Goal: Entertainment & Leisure: Consume media (video, audio)

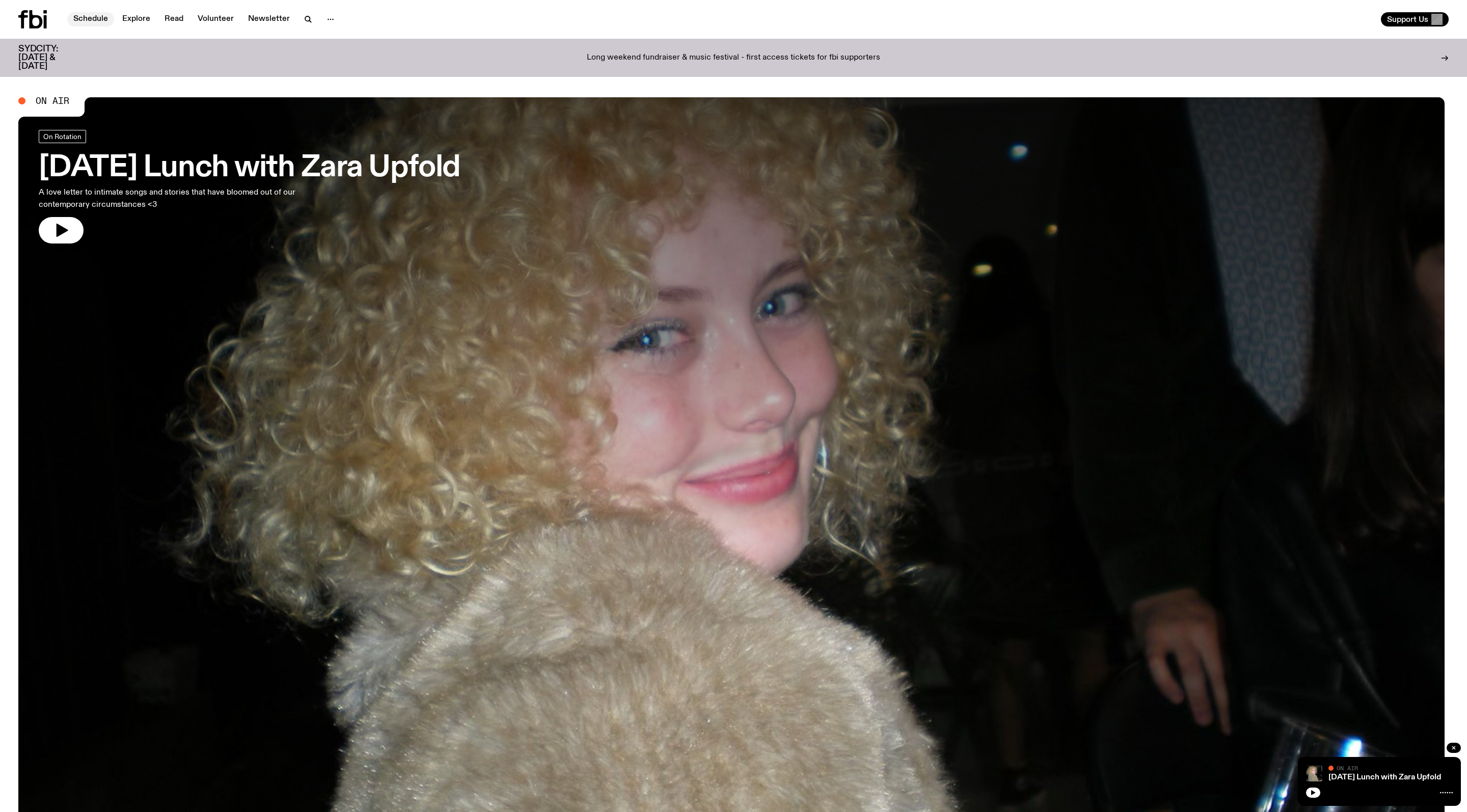
click at [107, 23] on link "Schedule" at bounding box center [91, 19] width 47 height 15
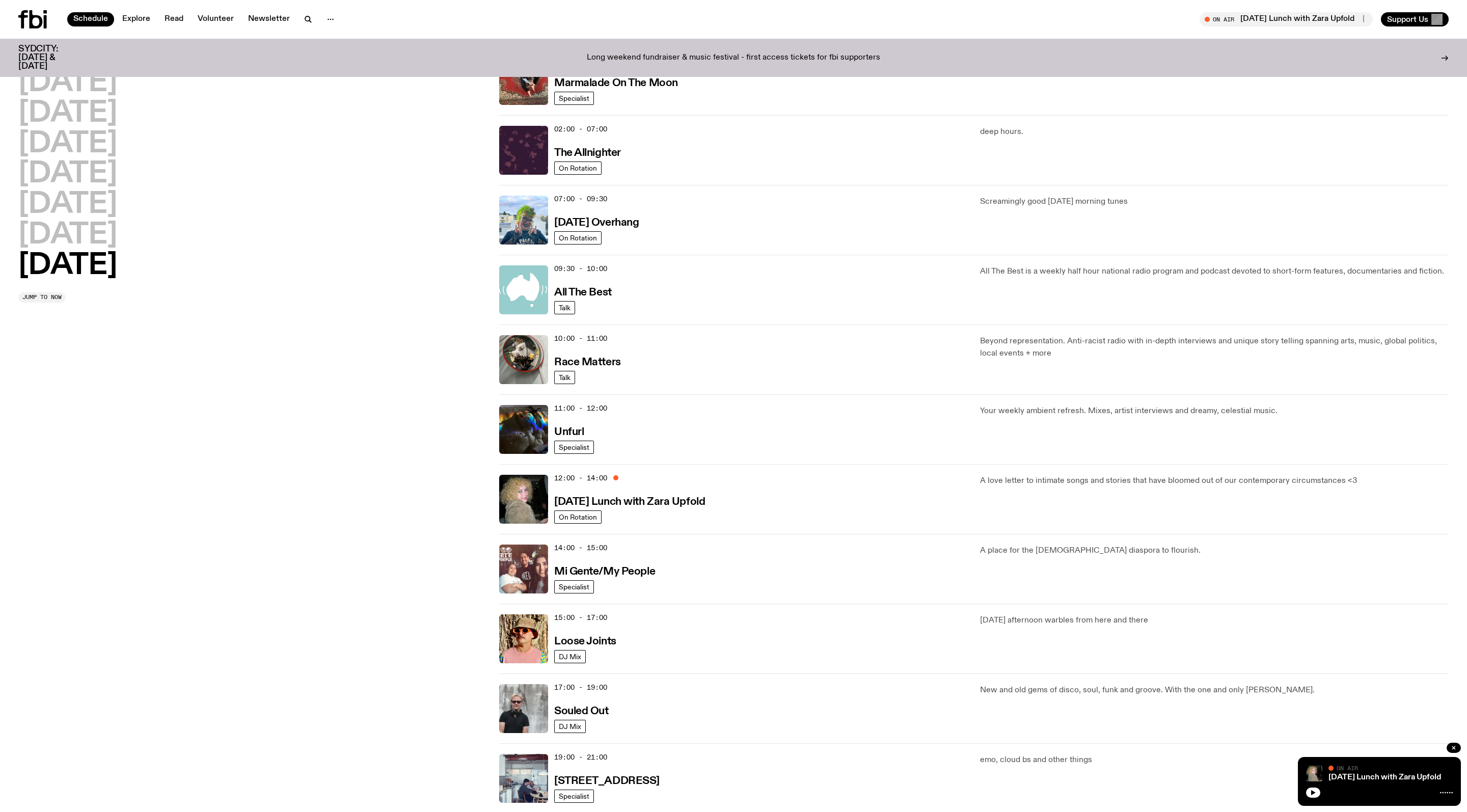
scroll to position [138, 0]
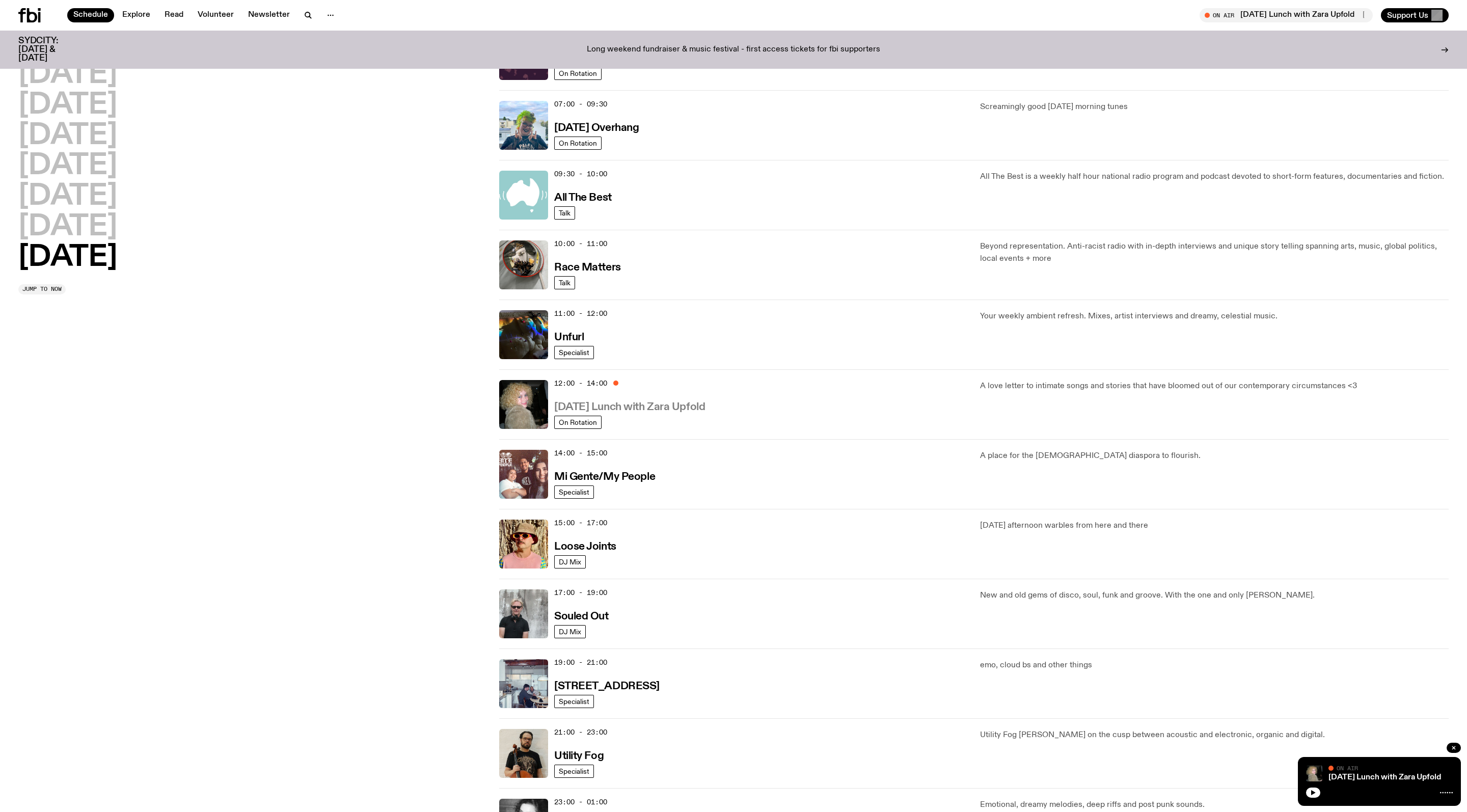
click at [664, 412] on h3 "Sunday Lunch with Zara Upfold" at bounding box center [629, 407] width 151 height 10
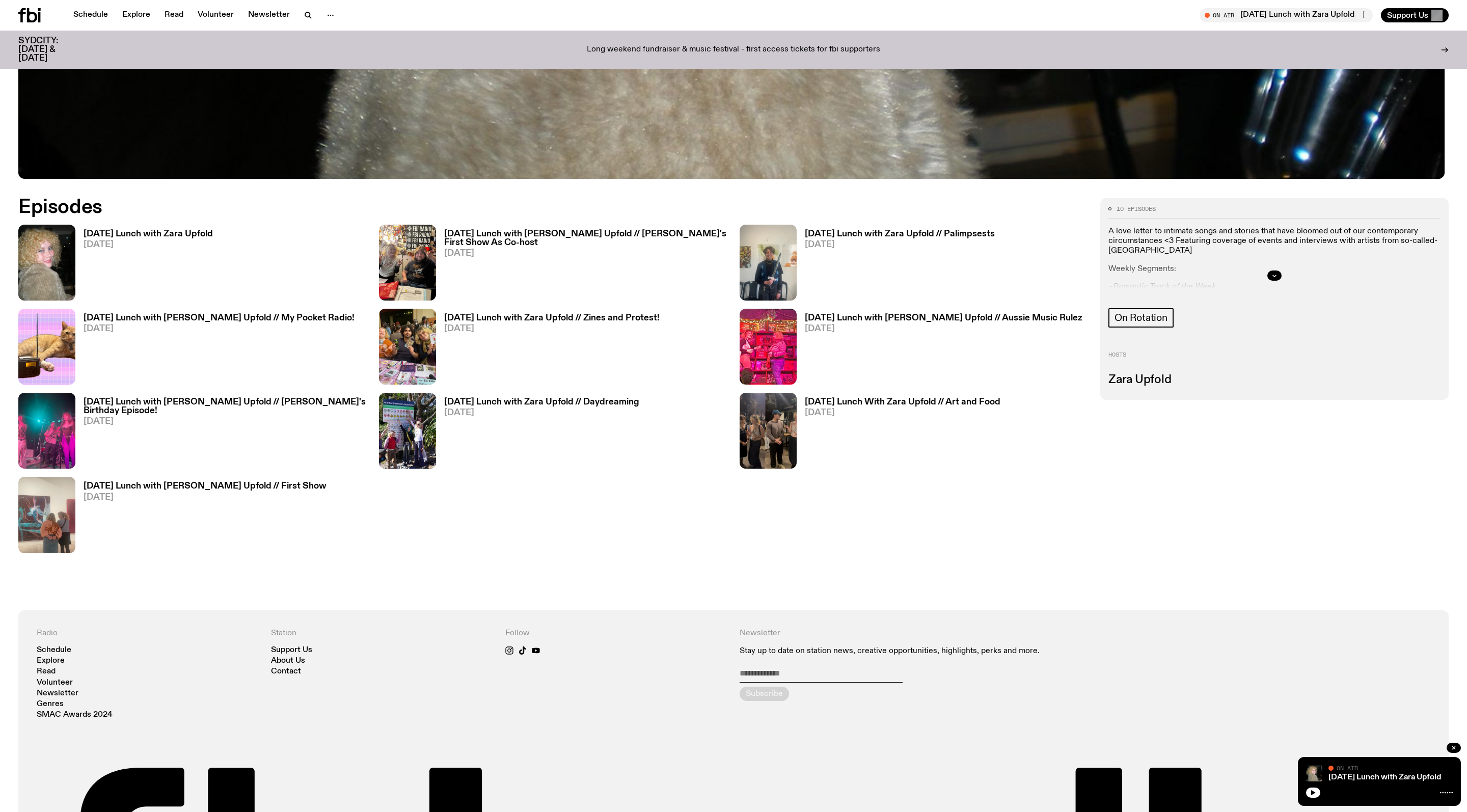
scroll to position [756, 0]
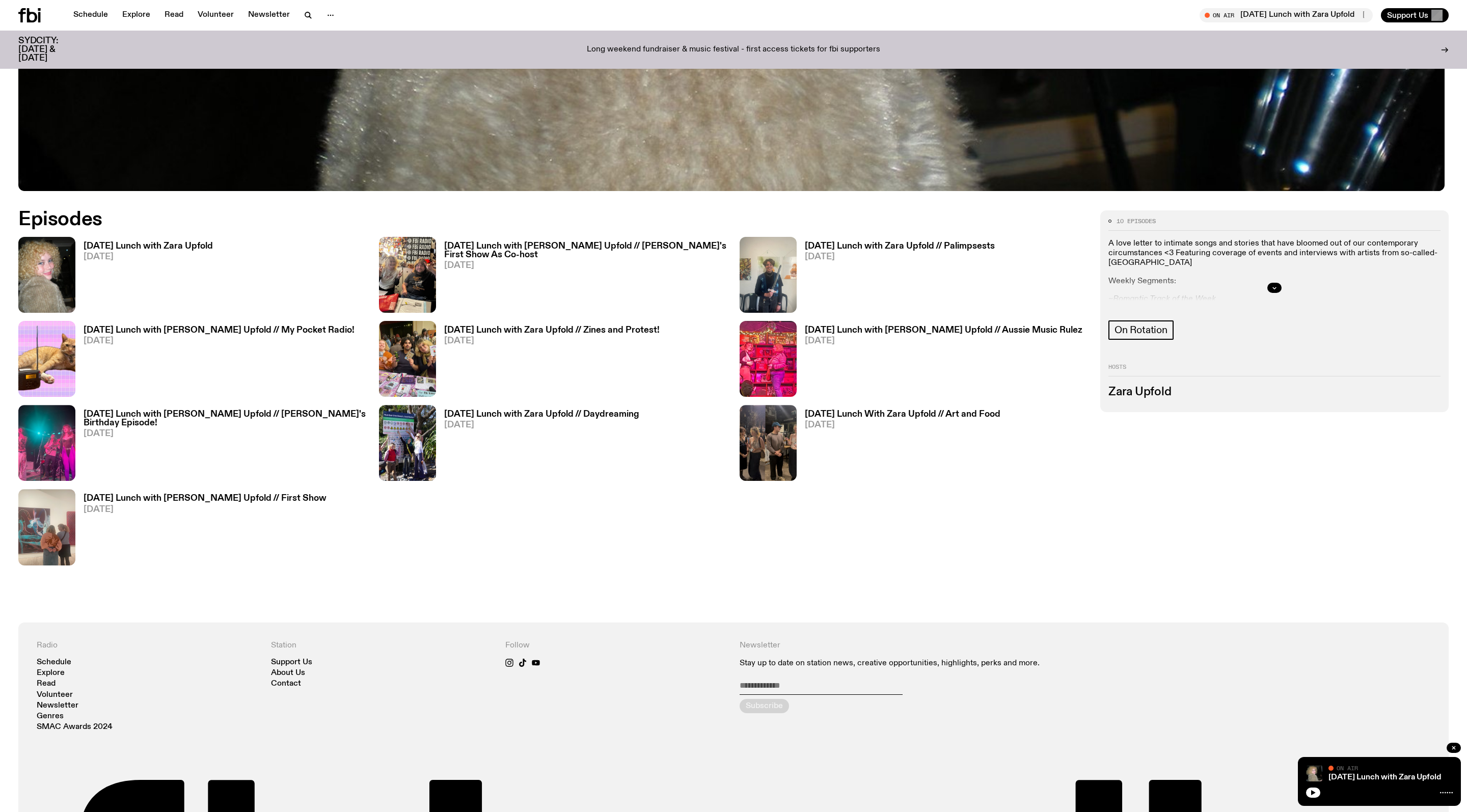
click at [702, 251] on h3 "Sunday Lunch with Zara Upfold // Palimpsests" at bounding box center [900, 246] width 190 height 9
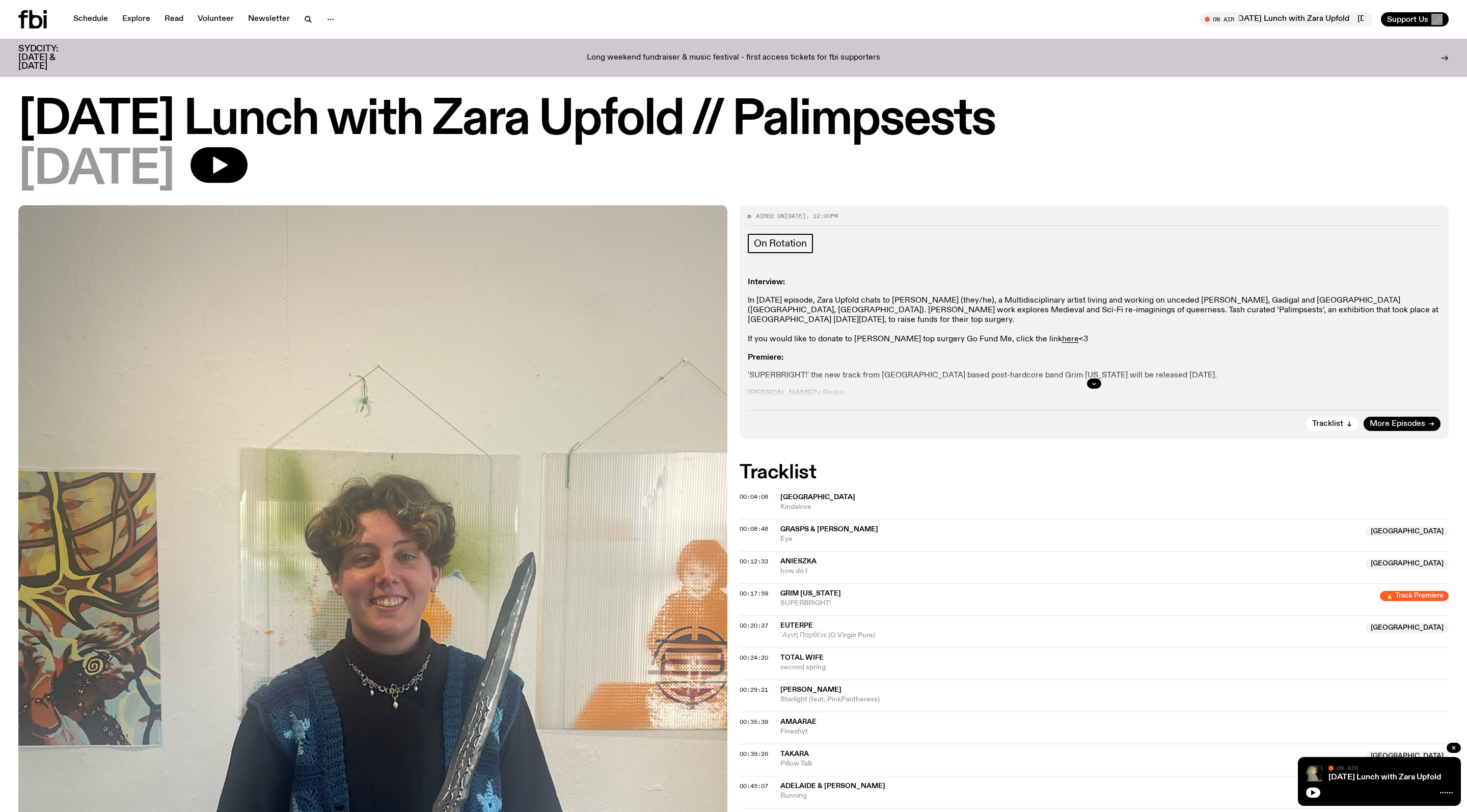
click at [702, 396] on div at bounding box center [1094, 383] width 693 height 33
click at [702, 389] on button "button" at bounding box center [1094, 384] width 15 height 10
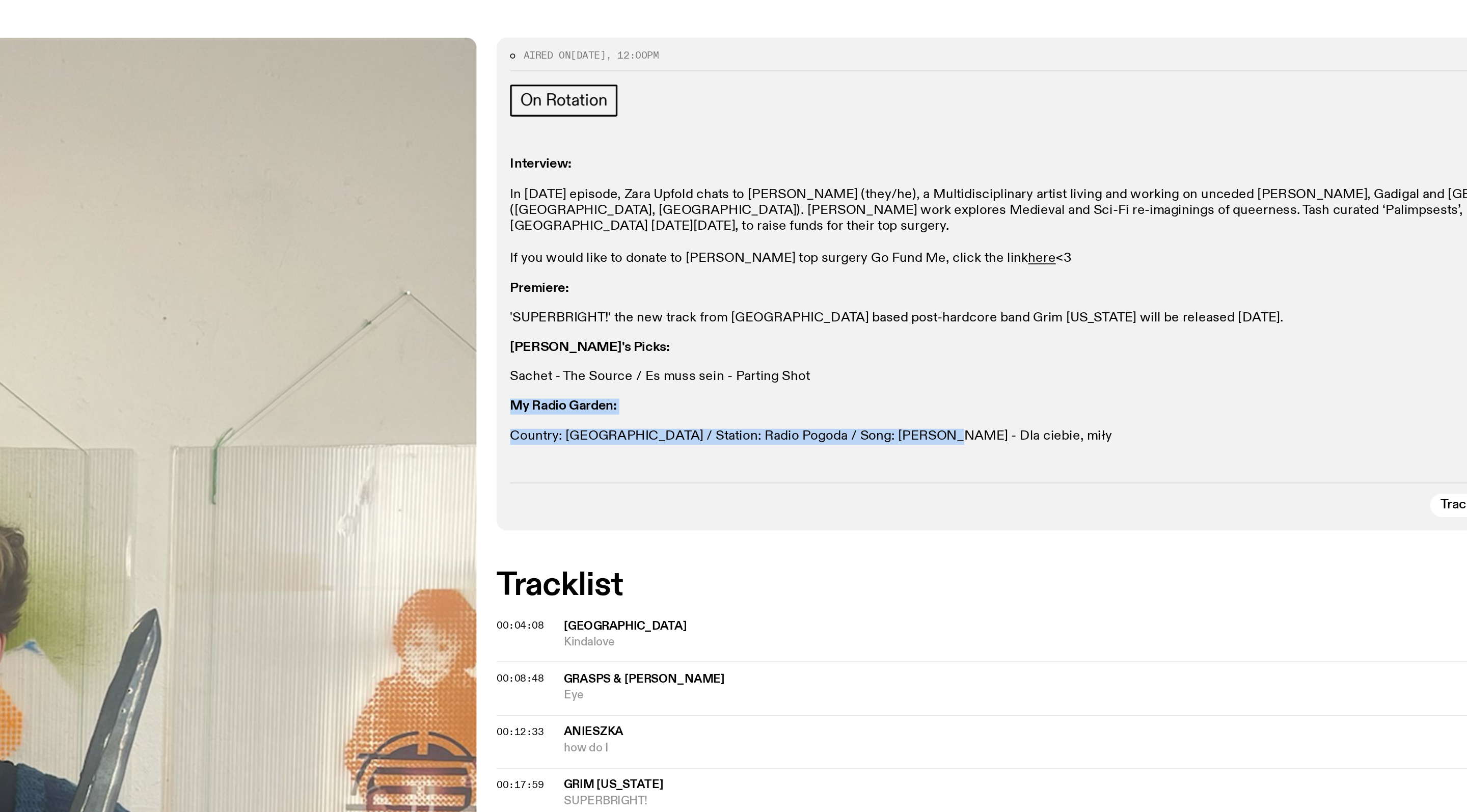
drag, startPoint x: 309, startPoint y: 273, endPoint x: 575, endPoint y: 296, distance: 267.0
click at [702, 296] on div "Aired on 17.08.25 , 12:00pm On Rotation Interview: In today’s episode, Zara Upf…" at bounding box center [1094, 347] width 709 height 299
click at [702, 269] on div "Interview: In today’s episode, Zara Upfold chats to Tash Brobyn (they/he), a Mu…" at bounding box center [1094, 357] width 693 height 174
drag, startPoint x: 325, startPoint y: 232, endPoint x: 567, endPoint y: 291, distance: 249.1
click at [702, 291] on div "Interview: In today’s episode, Zara Upfold chats to Tash Brobyn (they/he), a Mu…" at bounding box center [1094, 357] width 693 height 174
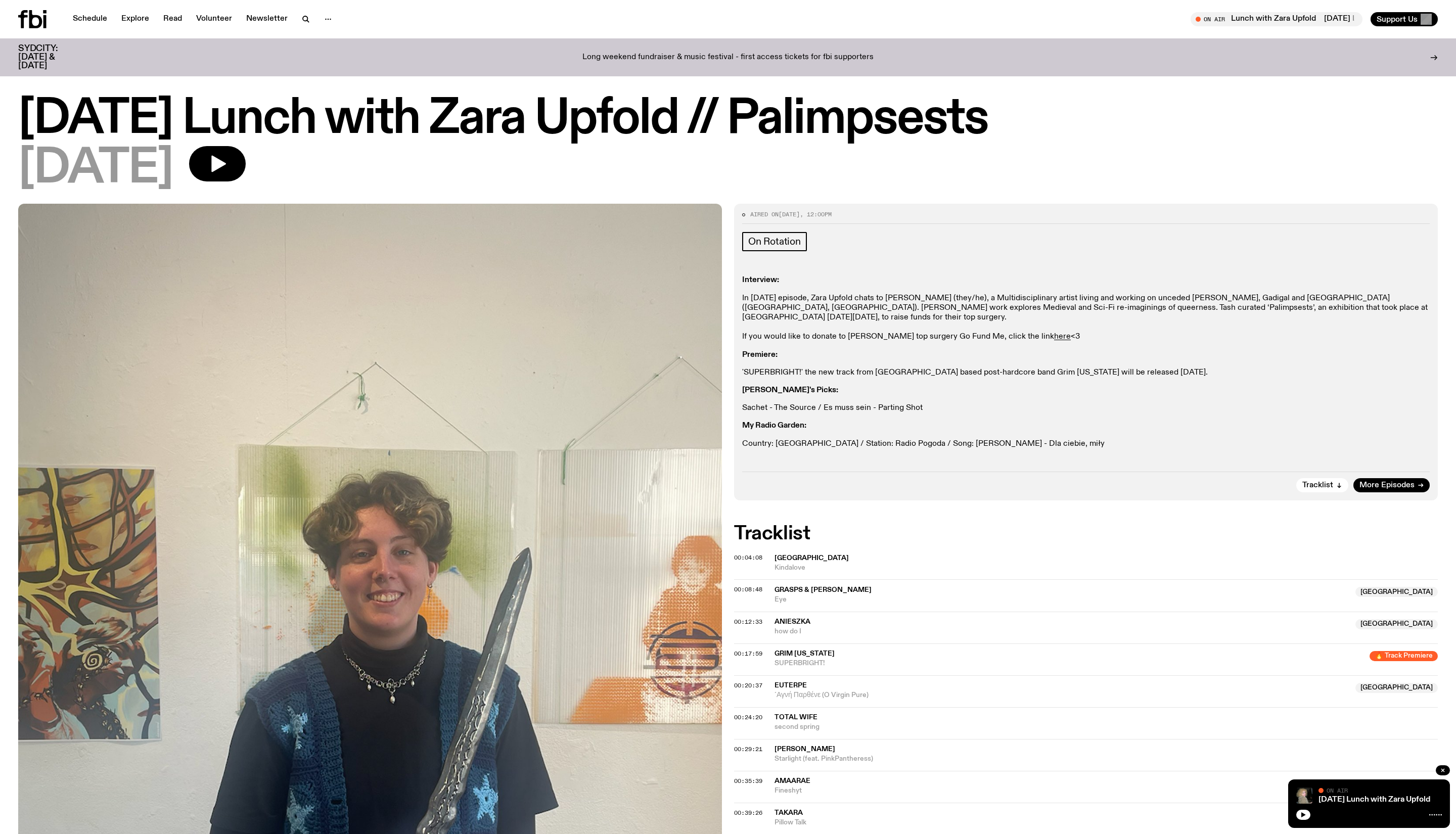
click at [696, 413] on p "Sachet - The Source / Es muss sein - Parting Shot" at bounding box center [1086, 408] width 688 height 10
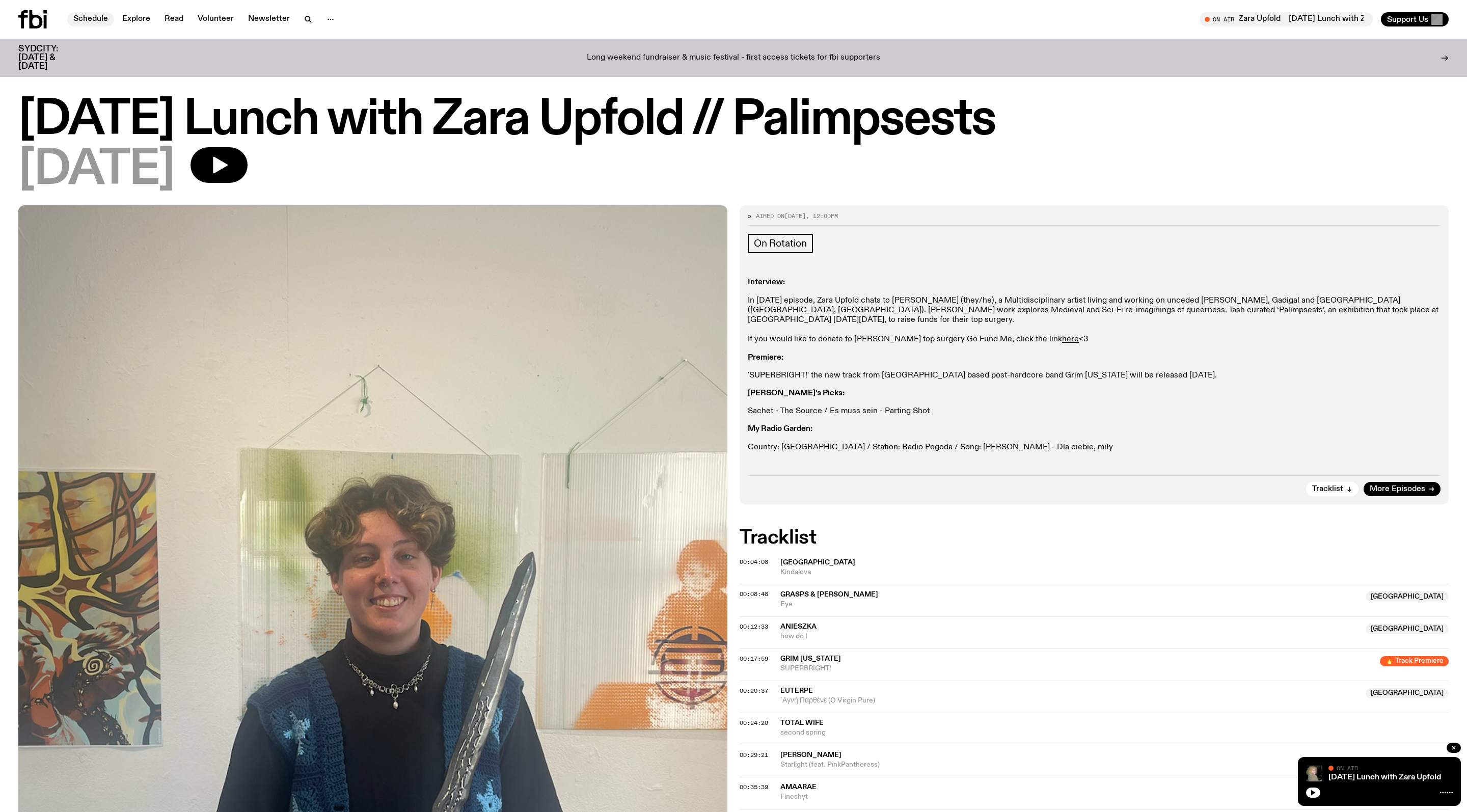
click at [99, 23] on link "Schedule" at bounding box center [91, 19] width 47 height 15
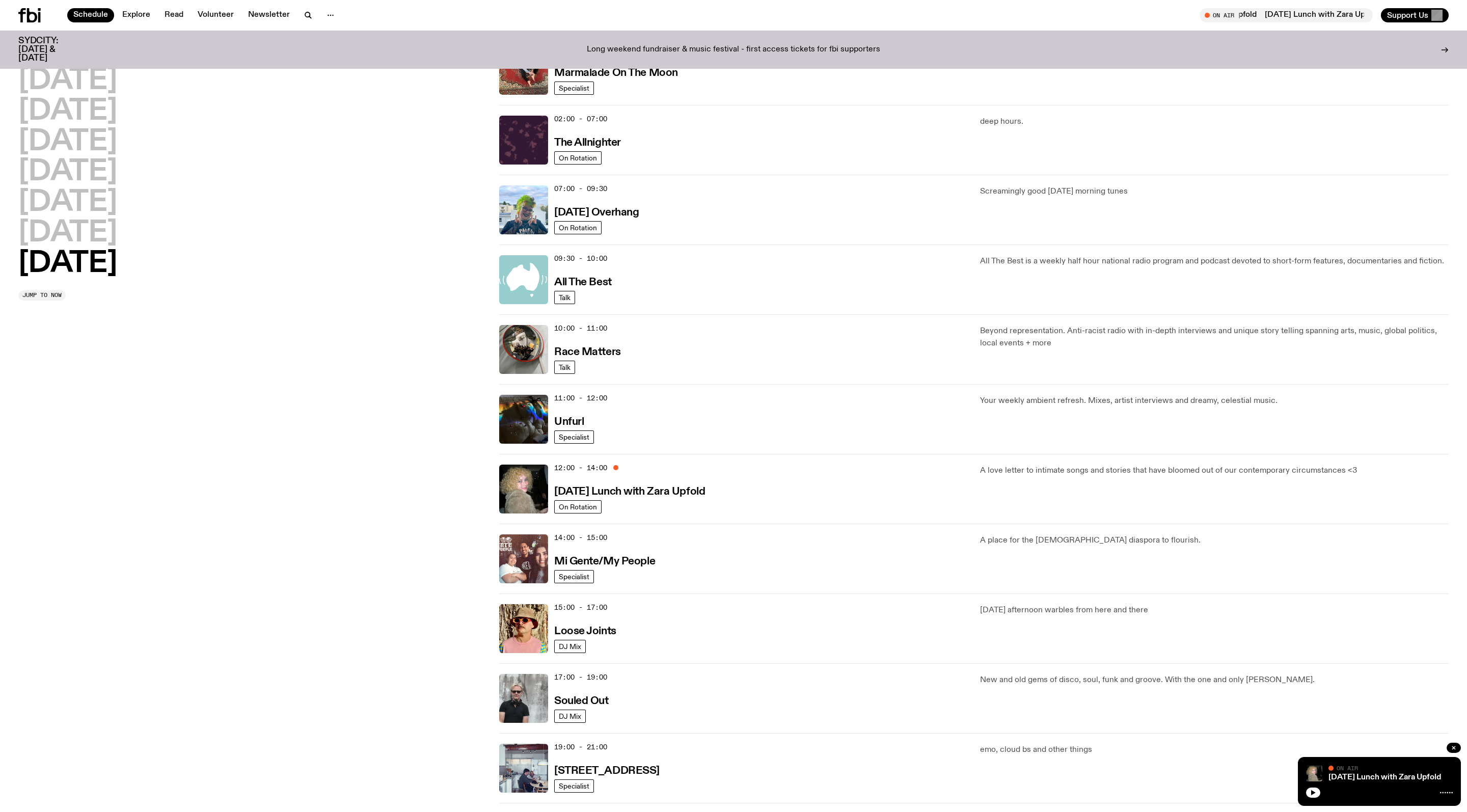
scroll to position [80, 0]
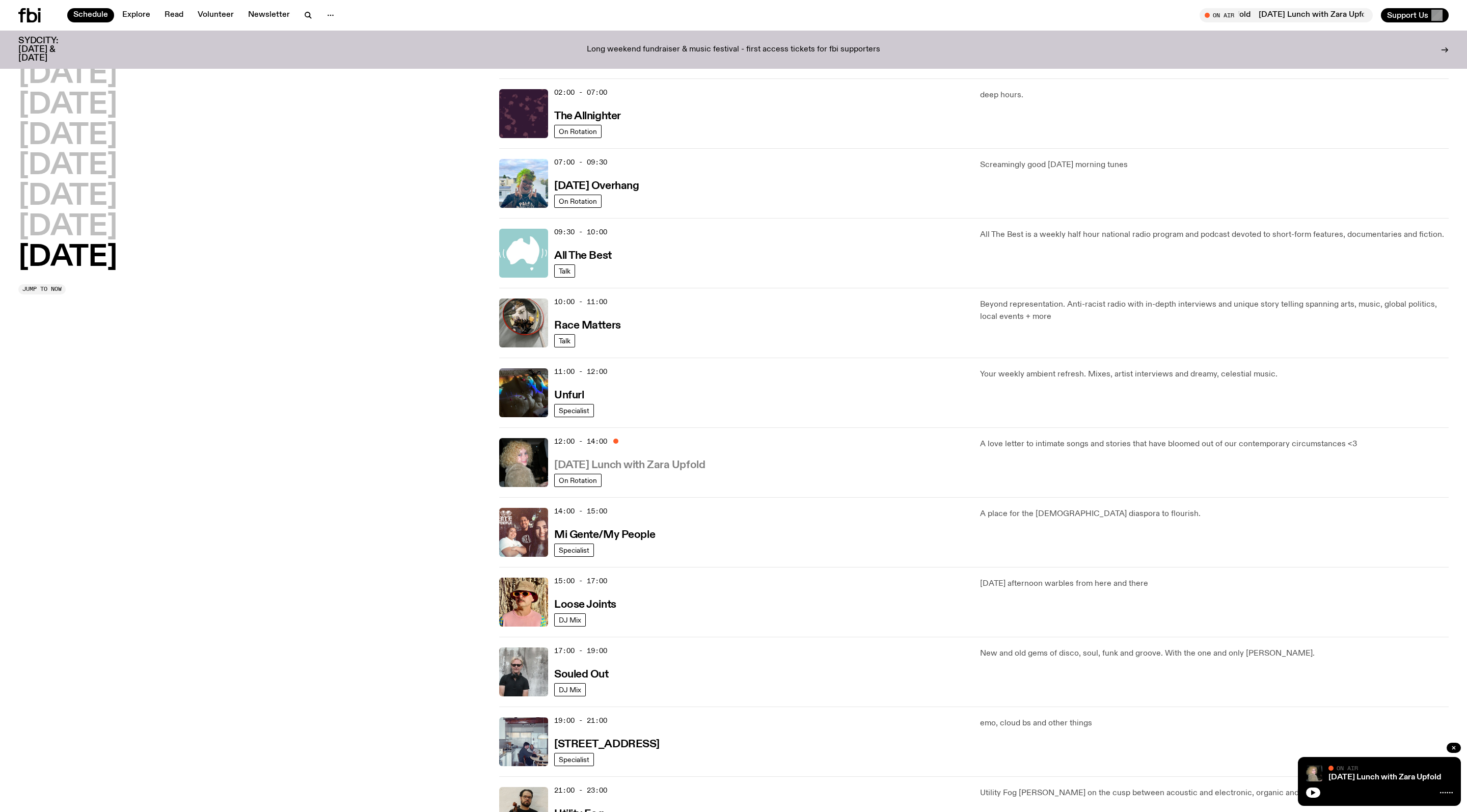
click at [667, 471] on h3 "Sunday Lunch with Zara Upfold" at bounding box center [629, 465] width 151 height 10
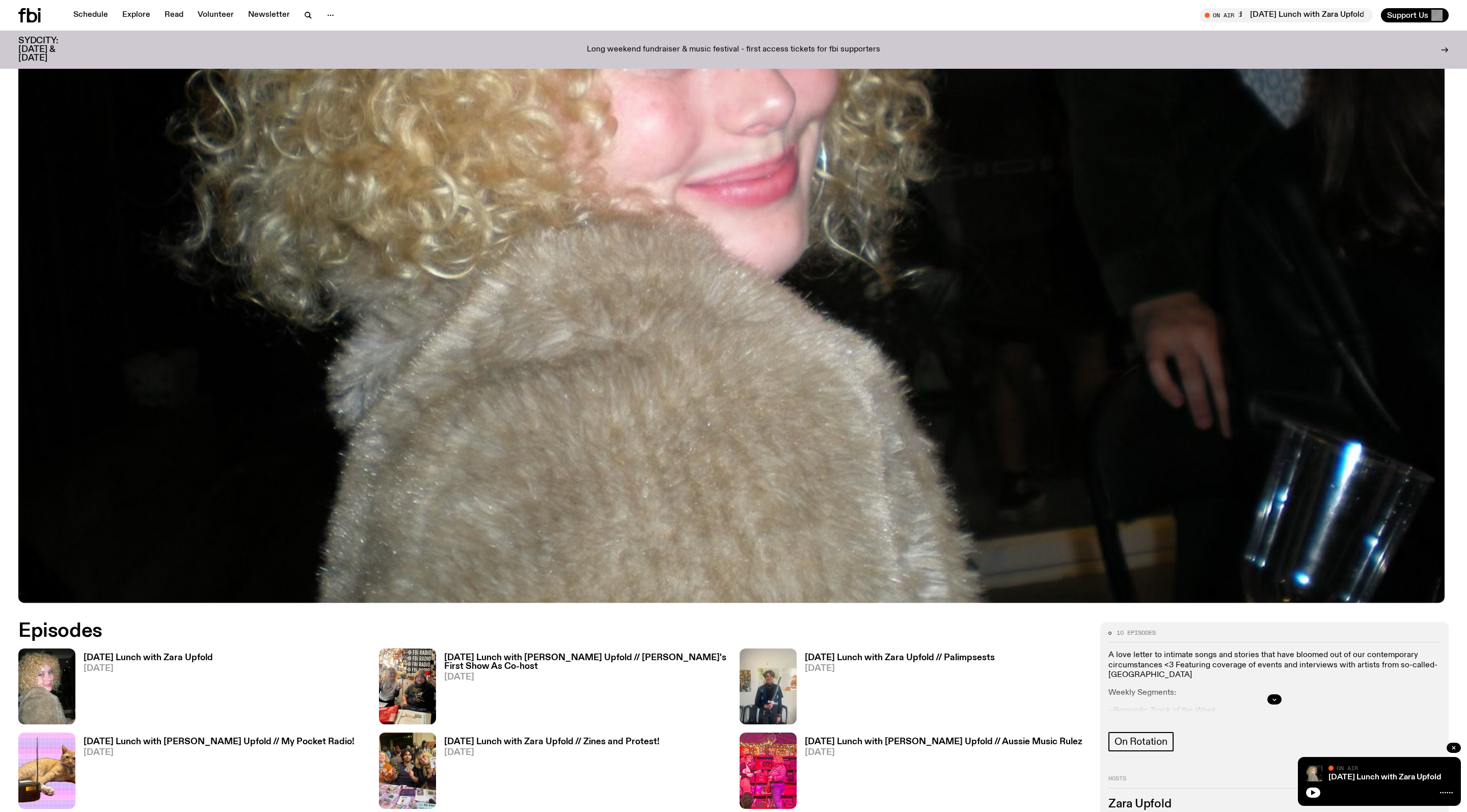
scroll to position [849, 0]
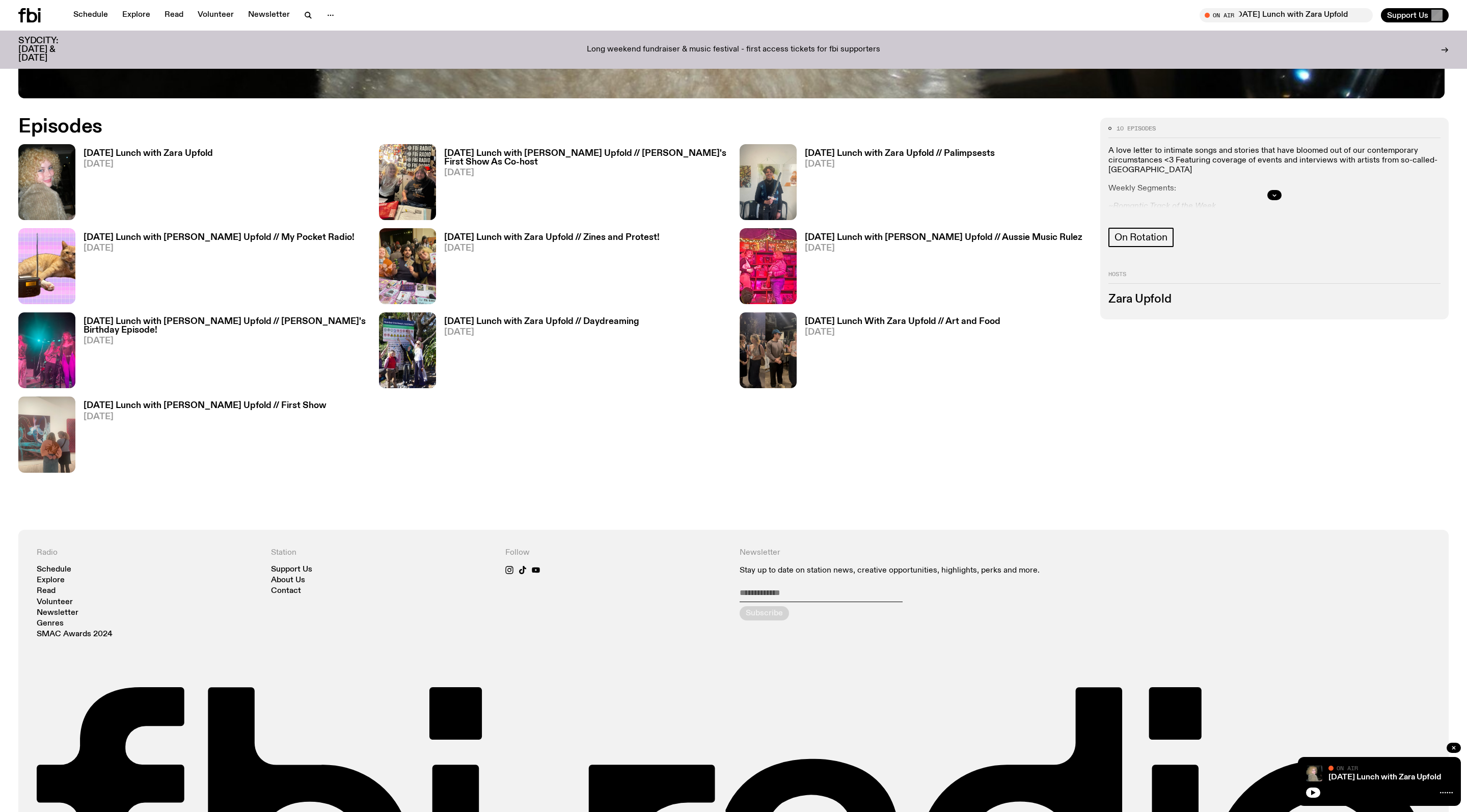
click at [126, 166] on span "31.08.25" at bounding box center [148, 164] width 129 height 9
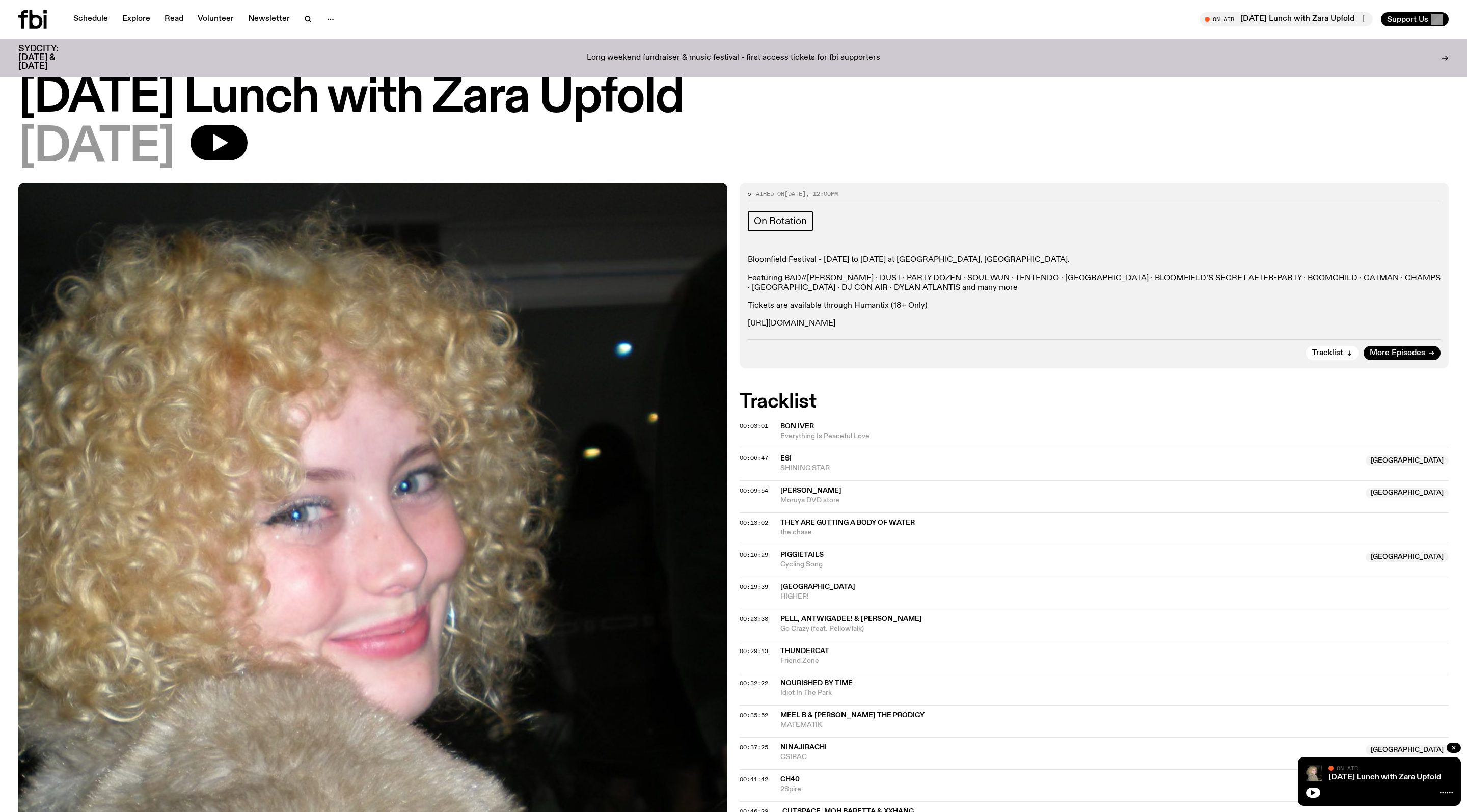
scroll to position [30, 0]
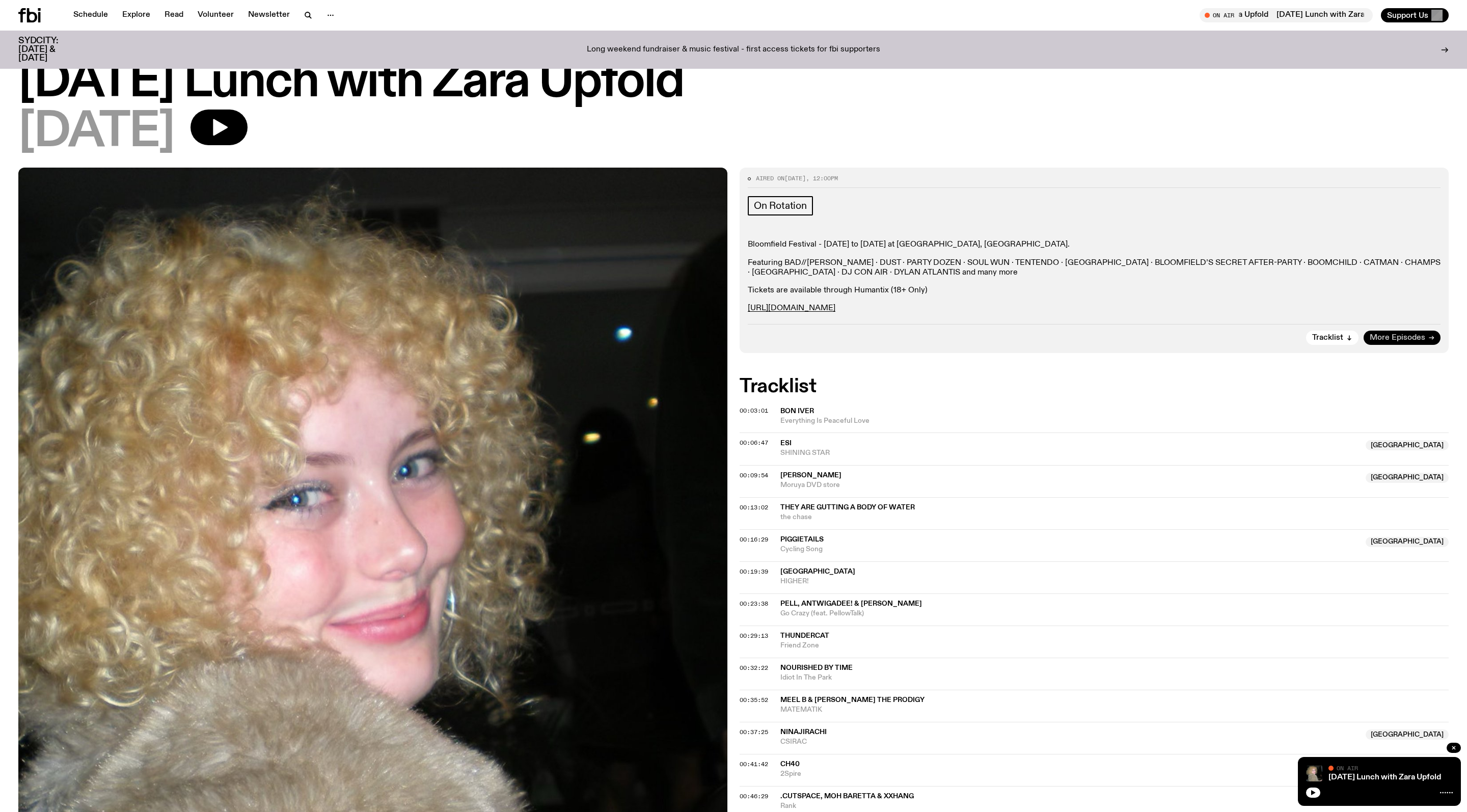
click at [702, 342] on span "More Episodes" at bounding box center [1397, 338] width 55 height 8
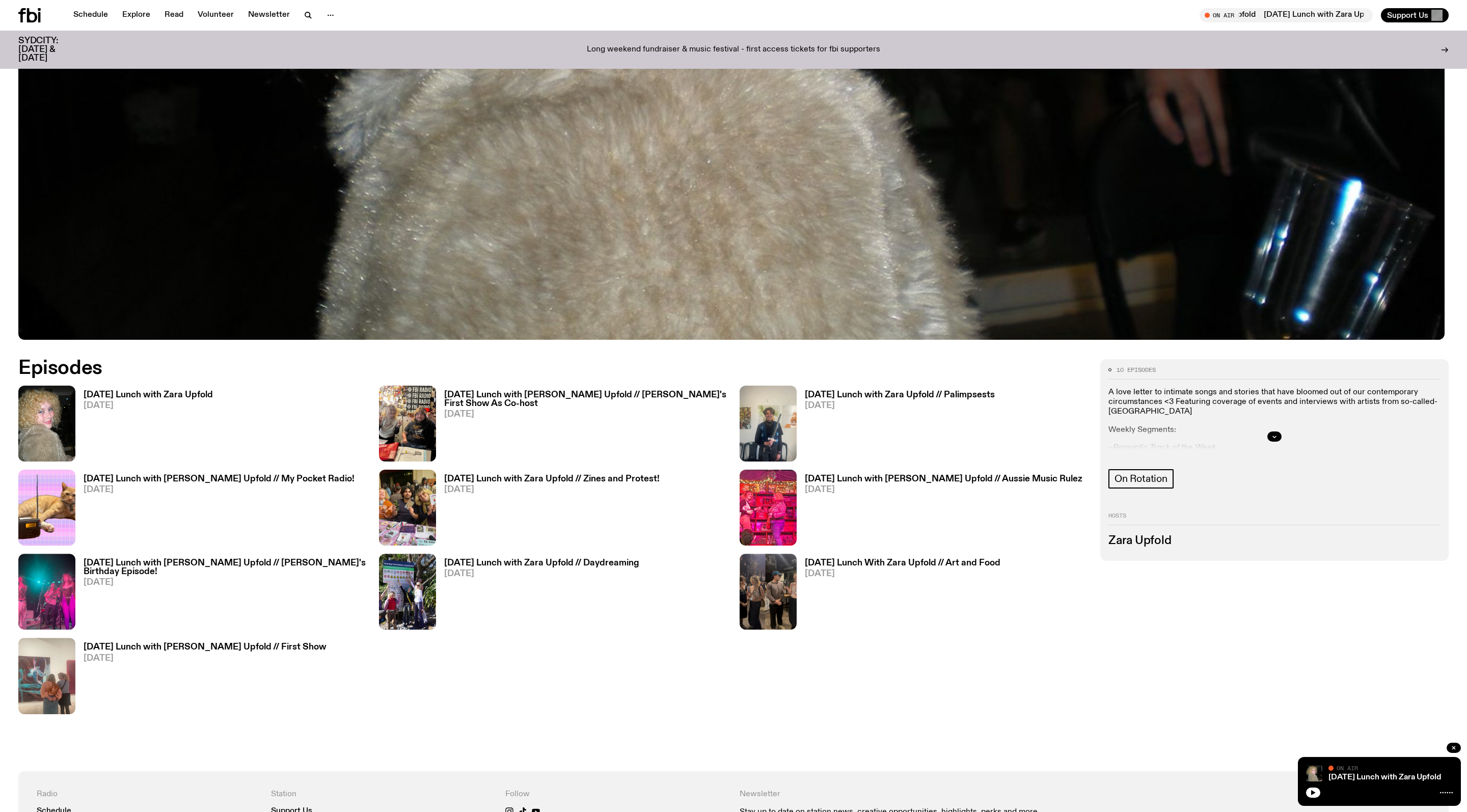
scroll to position [626, 0]
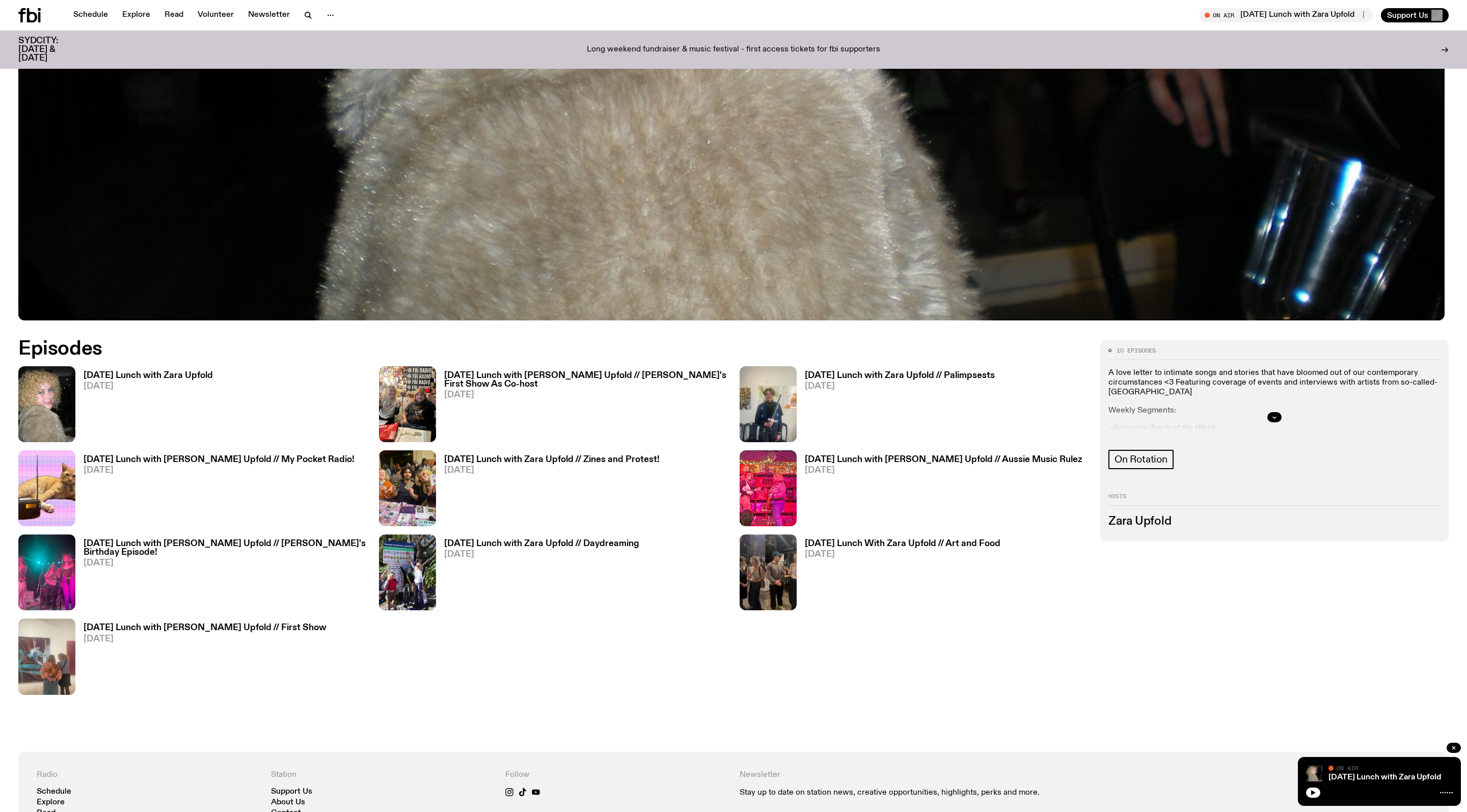
click at [702, 378] on h3 "Sunday Lunch with Zara Upfold // Palimpsests" at bounding box center [900, 375] width 190 height 9
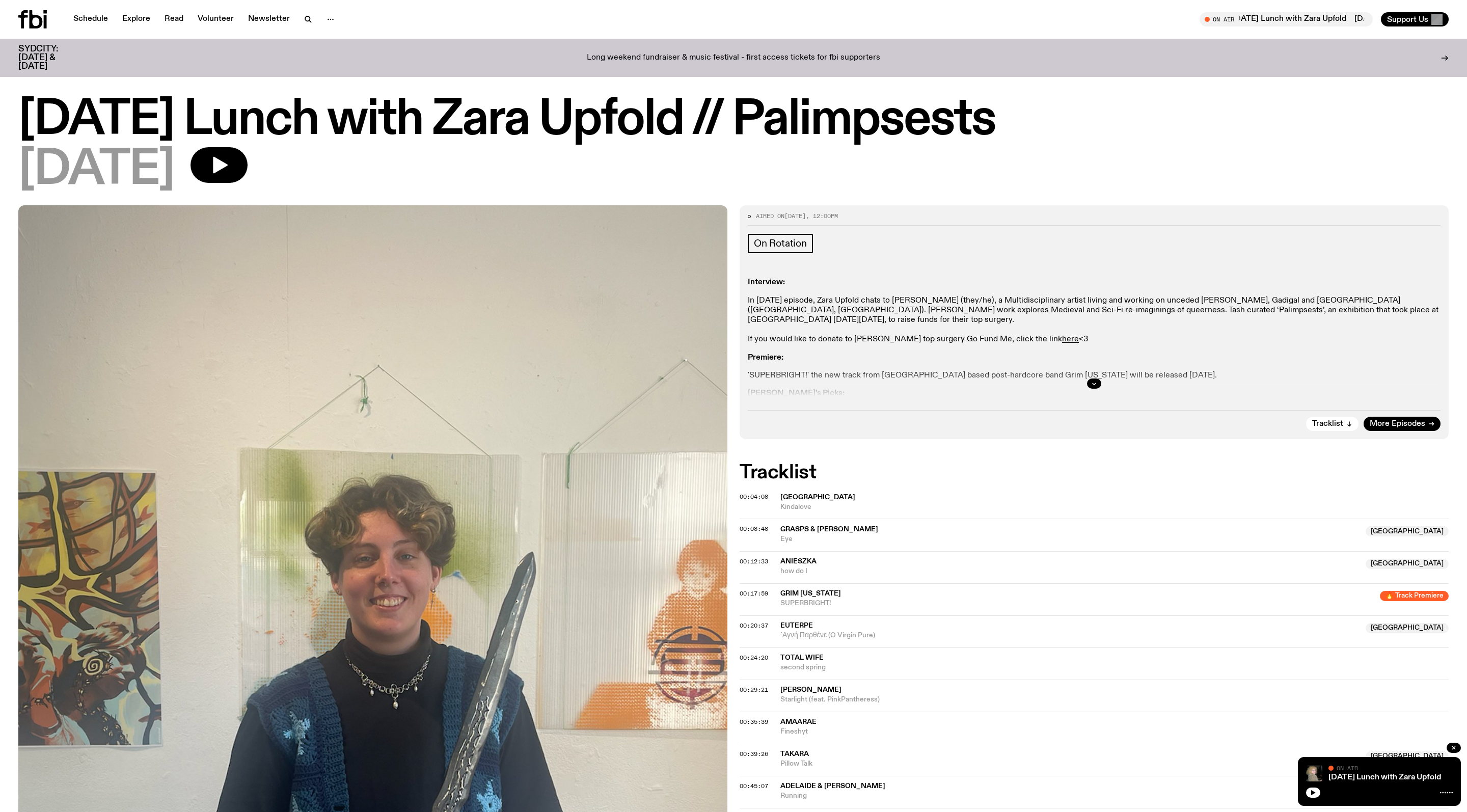
click at [702, 394] on div at bounding box center [1094, 383] width 693 height 33
click at [702, 389] on button "button" at bounding box center [1094, 384] width 15 height 10
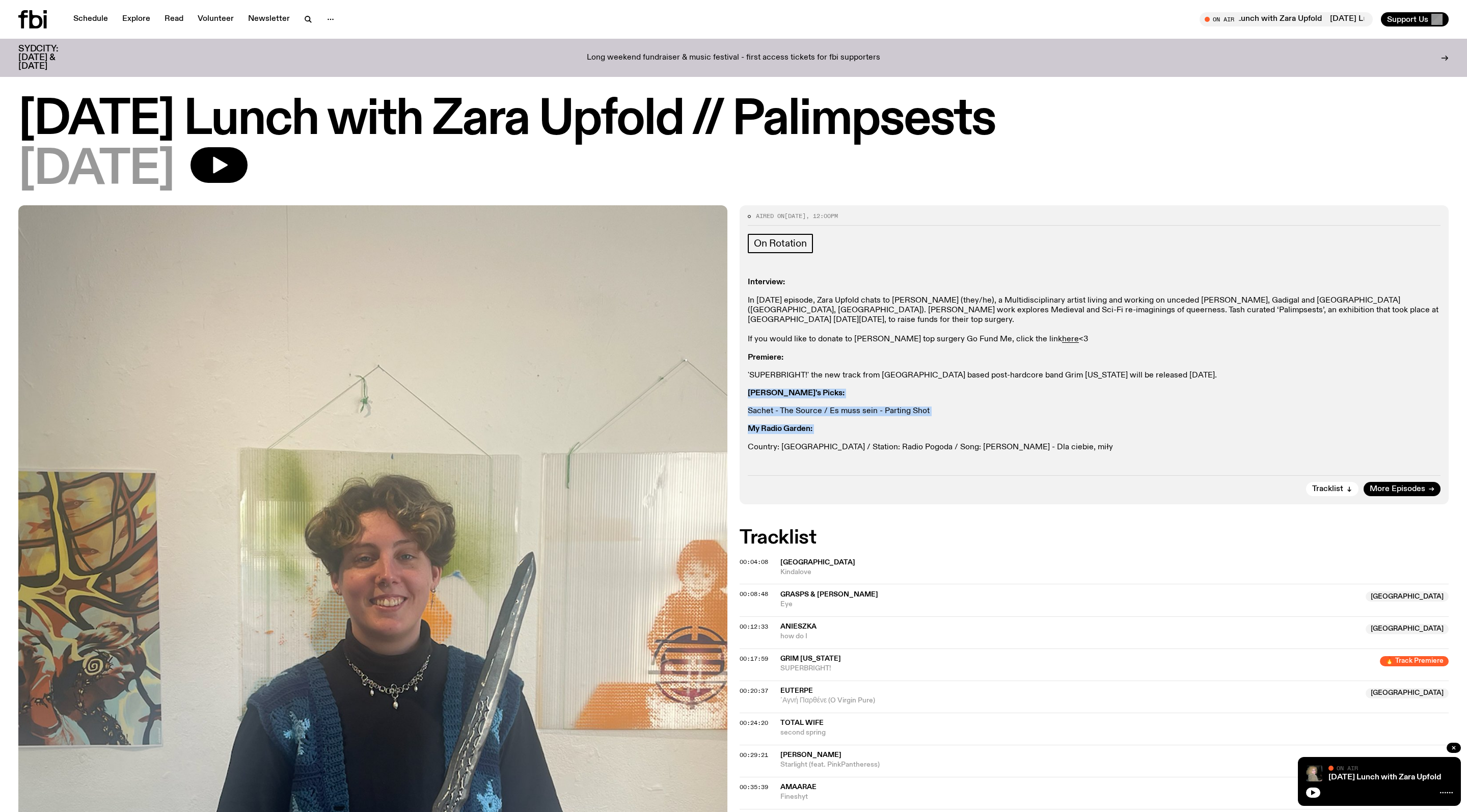
drag, startPoint x: 1075, startPoint y: 461, endPoint x: 751, endPoint y: 415, distance: 327.2
click at [702, 415] on div "Interview: In today’s episode, Zara Upfold chats to Tash Brobyn (they/he), a Mu…" at bounding box center [1094, 365] width 693 height 174
click at [702, 397] on strong "Adam's Picks:" at bounding box center [796, 393] width 97 height 8
drag, startPoint x: 747, startPoint y: 379, endPoint x: 1076, endPoint y: 481, distance: 344.4
click at [702, 481] on div "Aired on 17.08.25 , 12:00pm On Rotation Interview: In today’s episode, Zara Upf…" at bounding box center [1094, 355] width 709 height 299
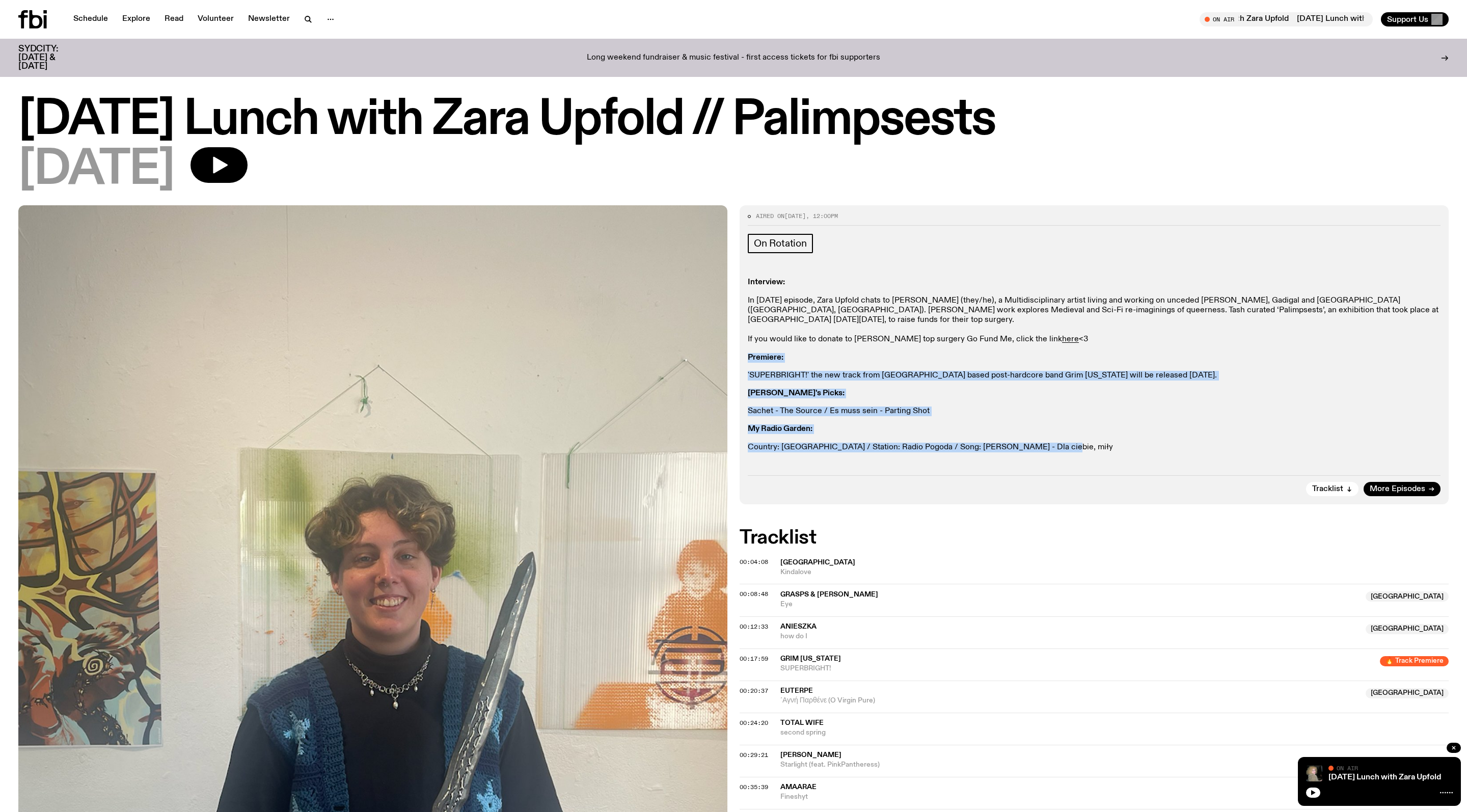
copy div "Premiere: 'SUPERBRIGHT!' the new track from Central Coast based post-hardcore b…"
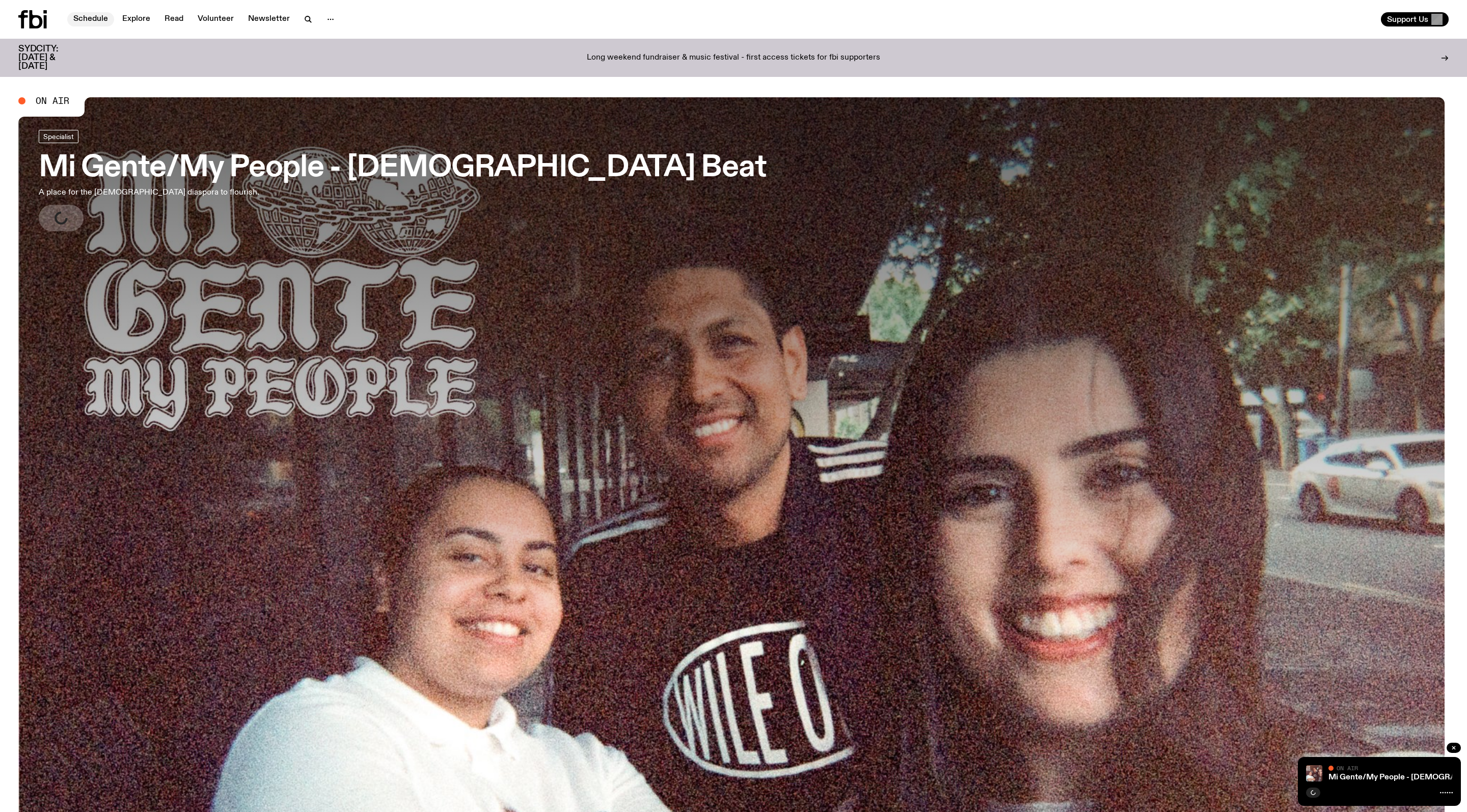
click at [88, 24] on link "Schedule" at bounding box center [91, 19] width 47 height 15
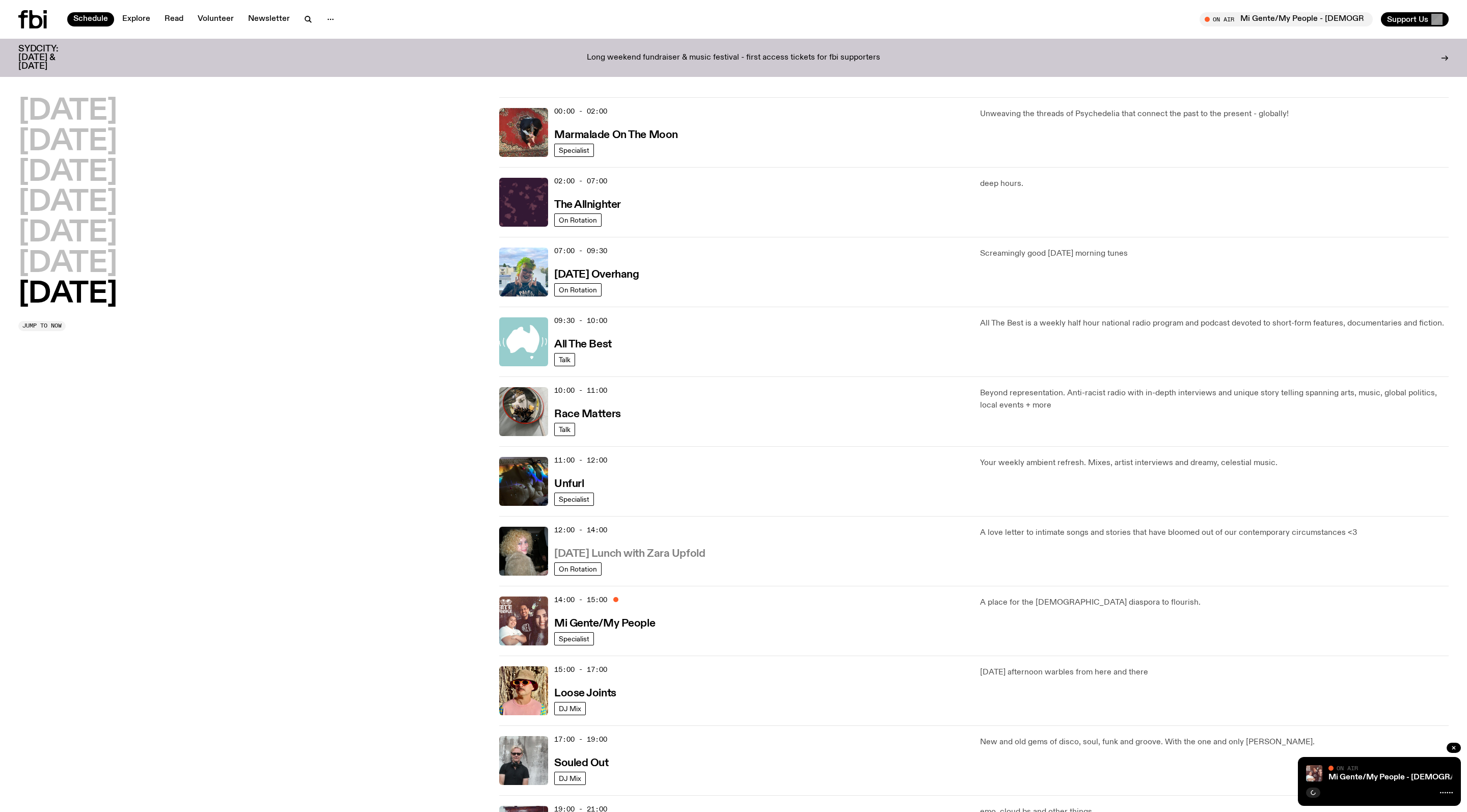
click at [613, 560] on h3 "Sunday Lunch with Zara Upfold" at bounding box center [629, 554] width 151 height 10
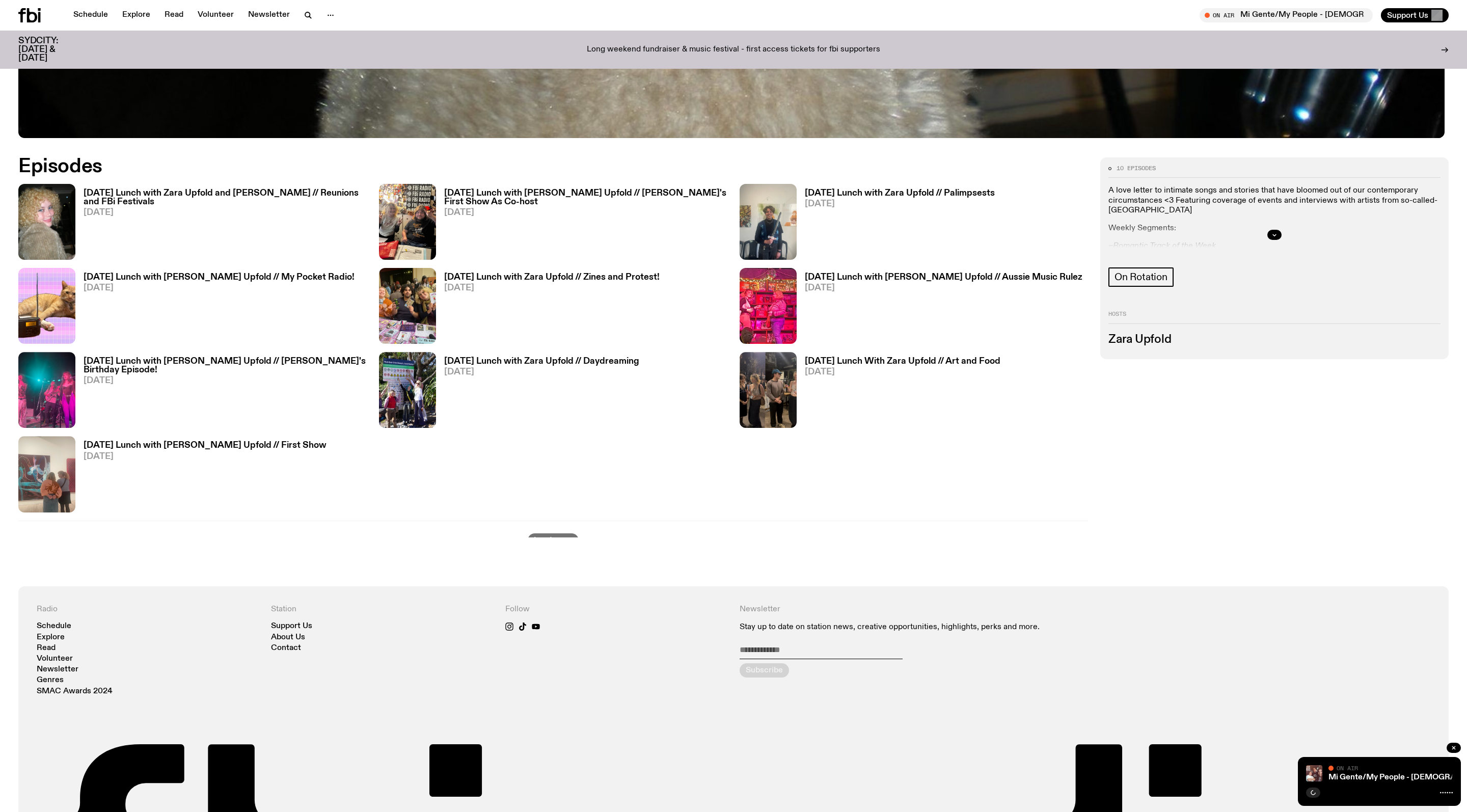
scroll to position [874, 0]
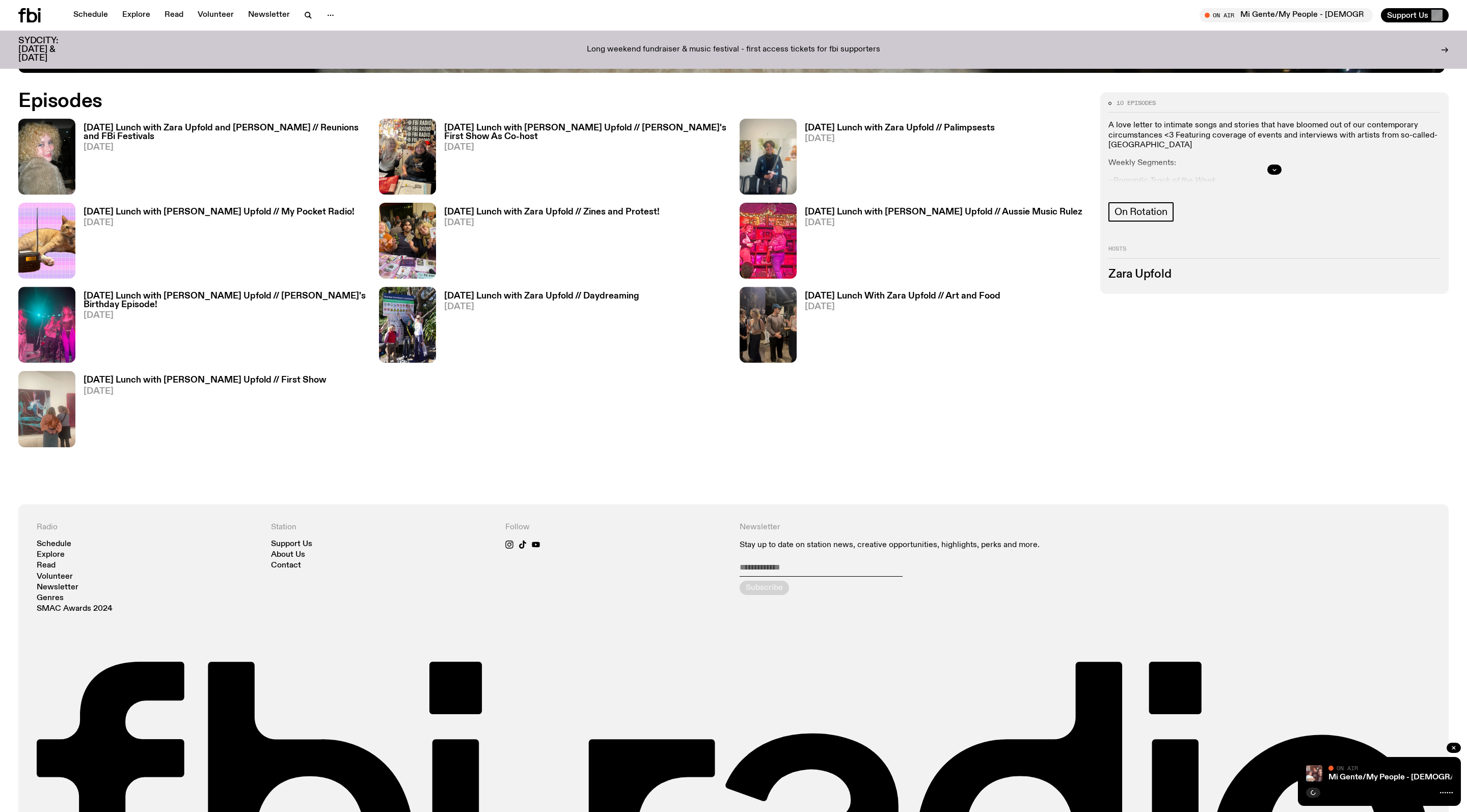
click at [188, 138] on h3 "Sunday Lunch with Zara Upfold and Adam Cook // Reunions and FBi Festivals" at bounding box center [225, 133] width 283 height 17
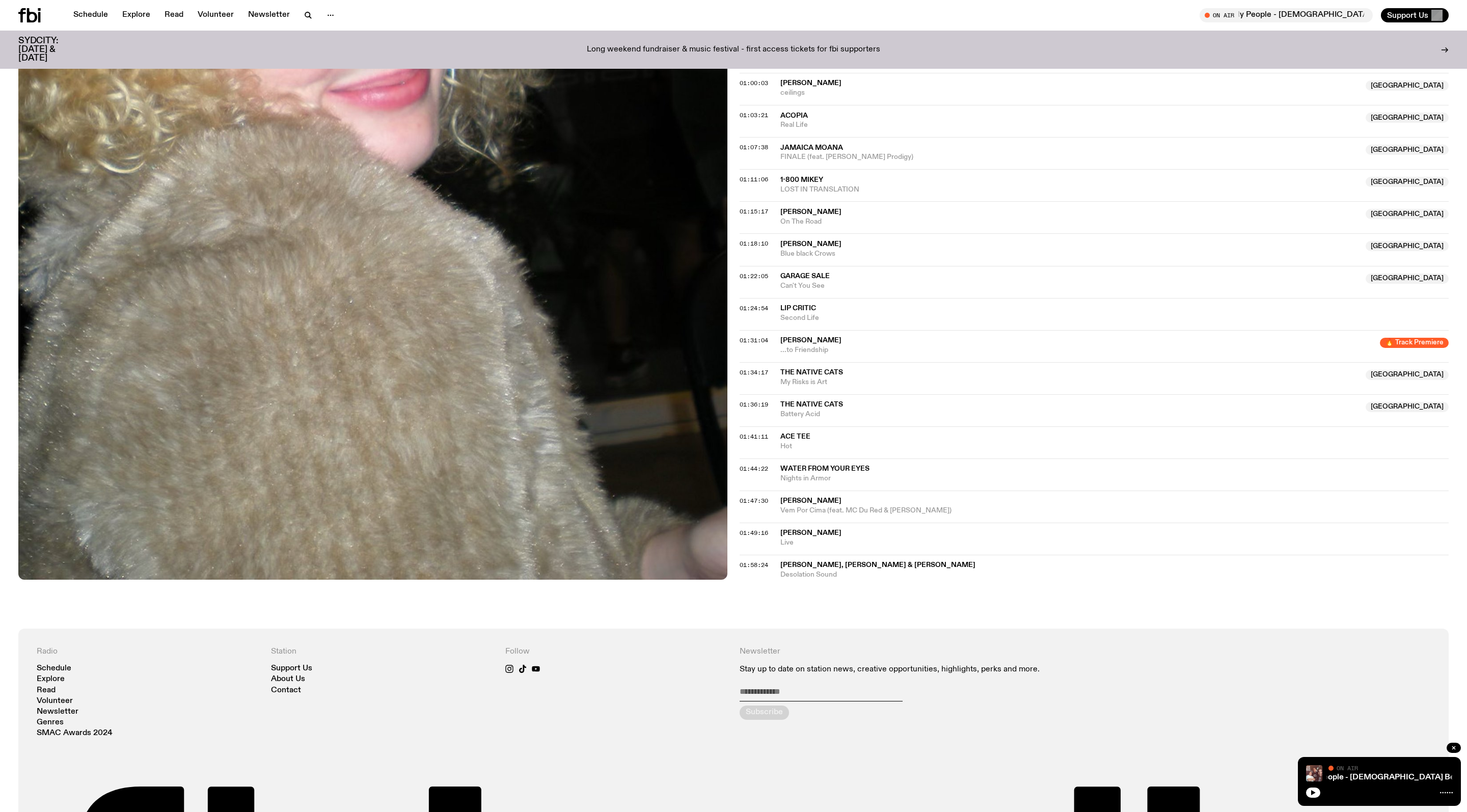
scroll to position [953, 0]
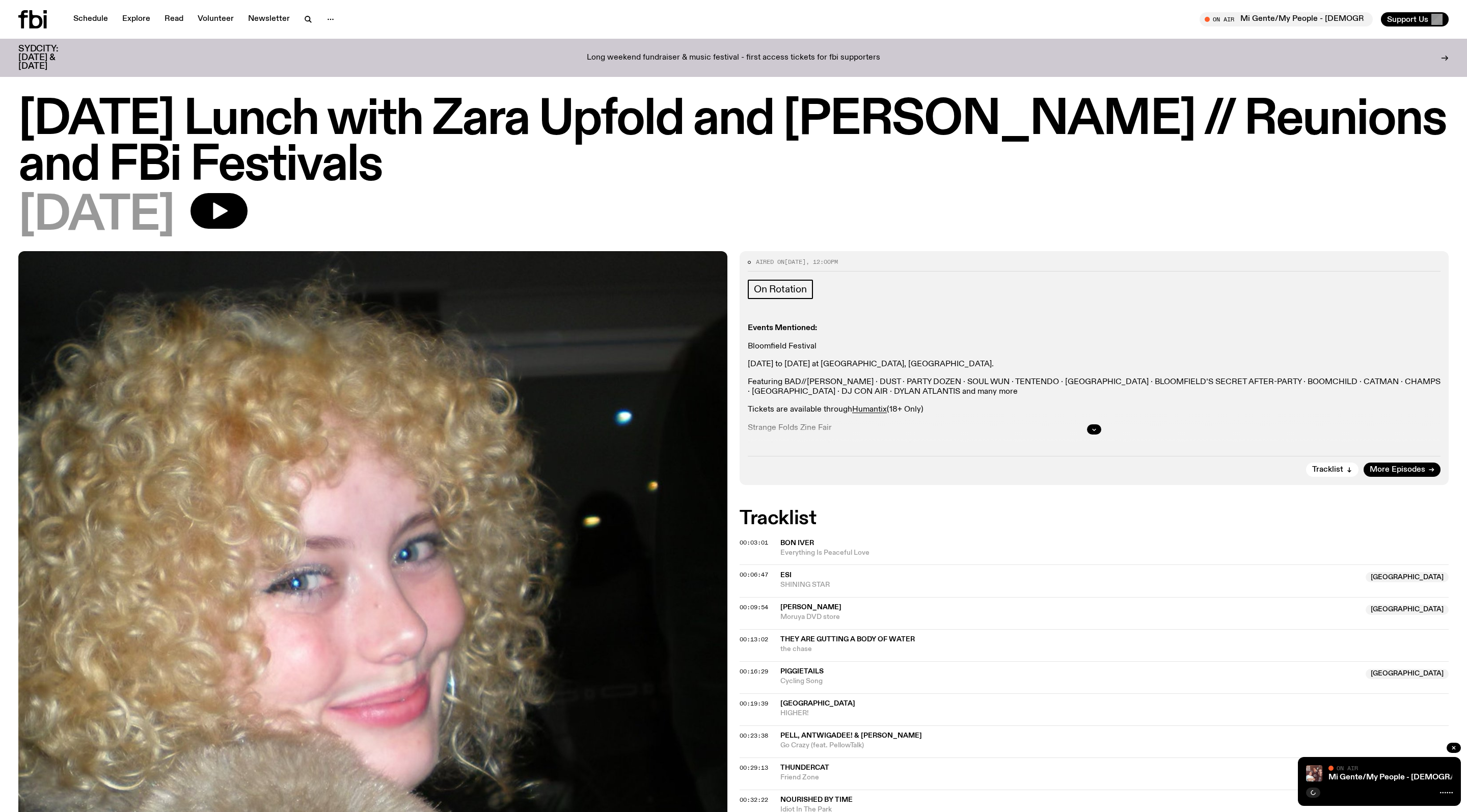
click at [219, 143] on h1 "Sunday Lunch with Zara Upfold and Adam Cook // Reunions and FBi Festivals" at bounding box center [734, 143] width 1430 height 92
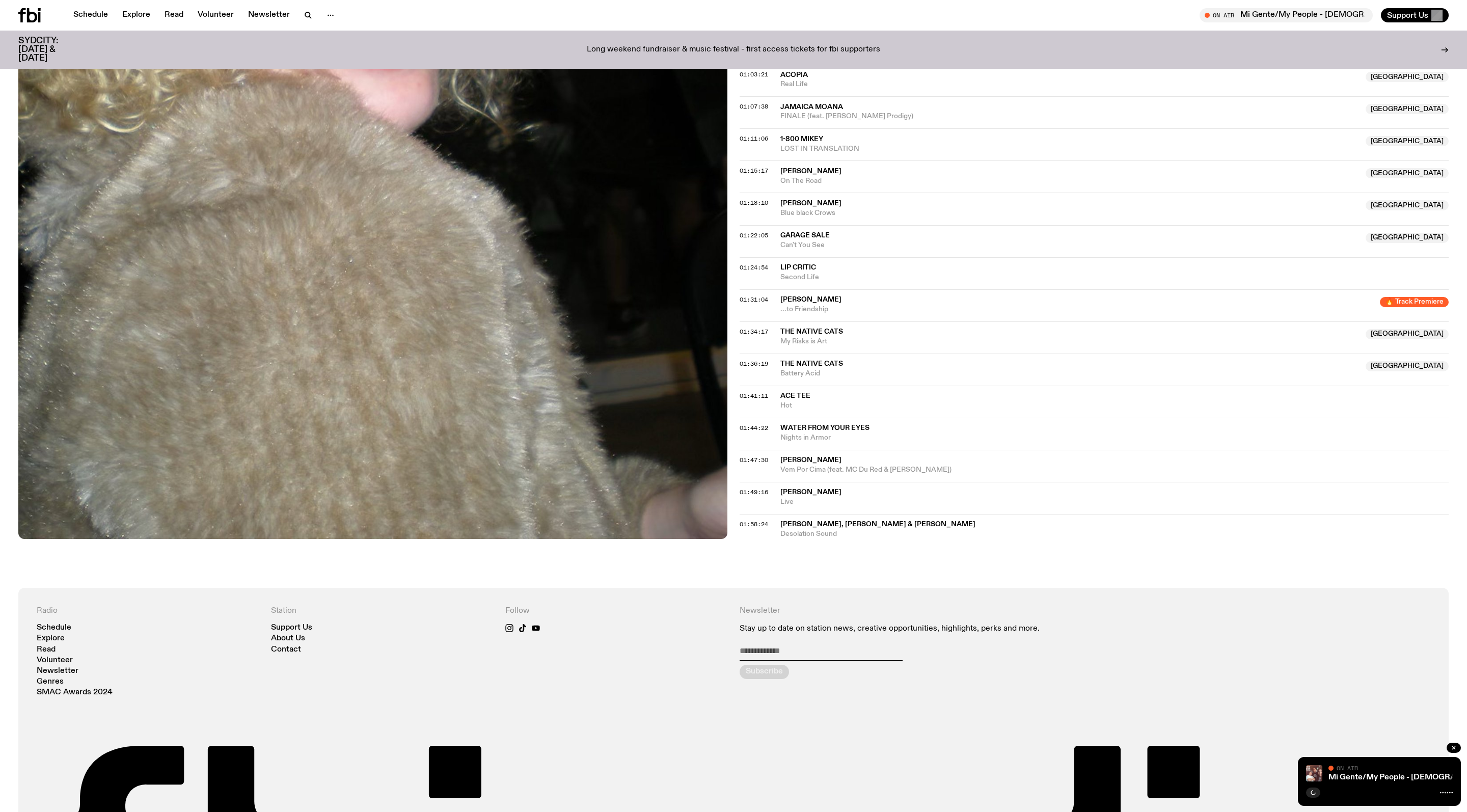
scroll to position [1059, 0]
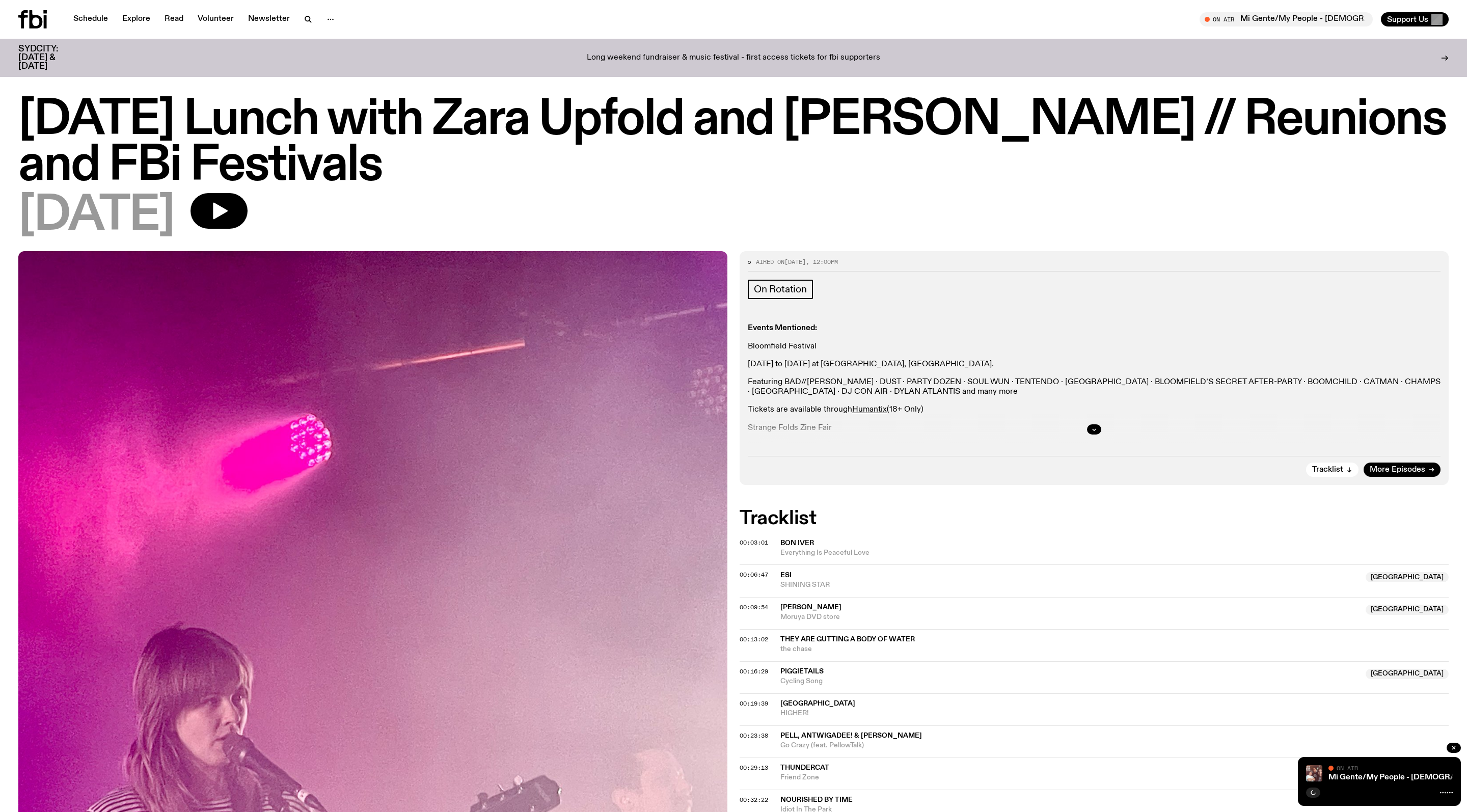
click at [1059, 446] on div at bounding box center [1094, 429] width 693 height 33
click at [1095, 435] on button "button" at bounding box center [1094, 430] width 15 height 10
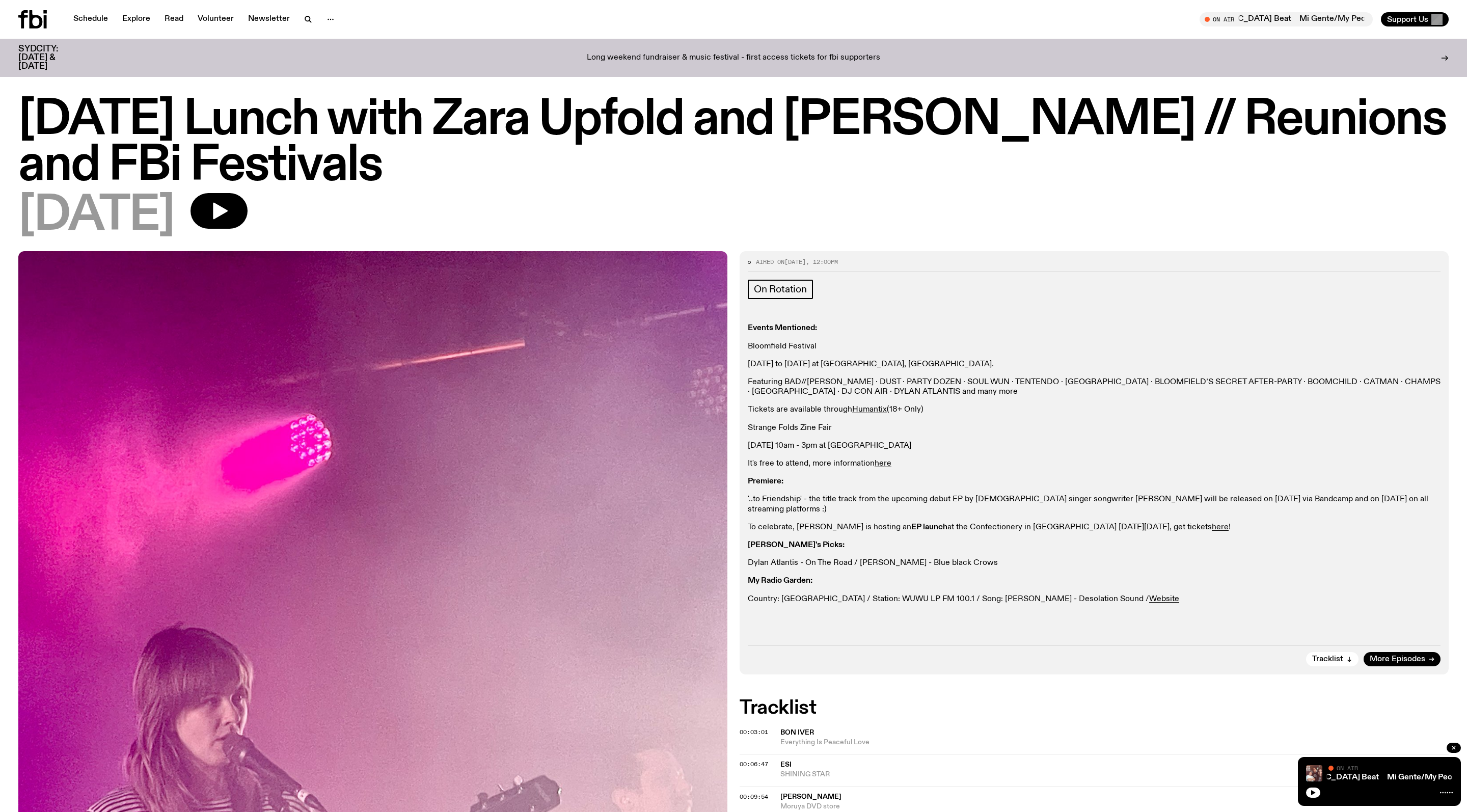
click at [864, 58] on p "Long weekend fundraiser & music festival - first access tickets for fbi support…" at bounding box center [734, 58] width 293 height 9
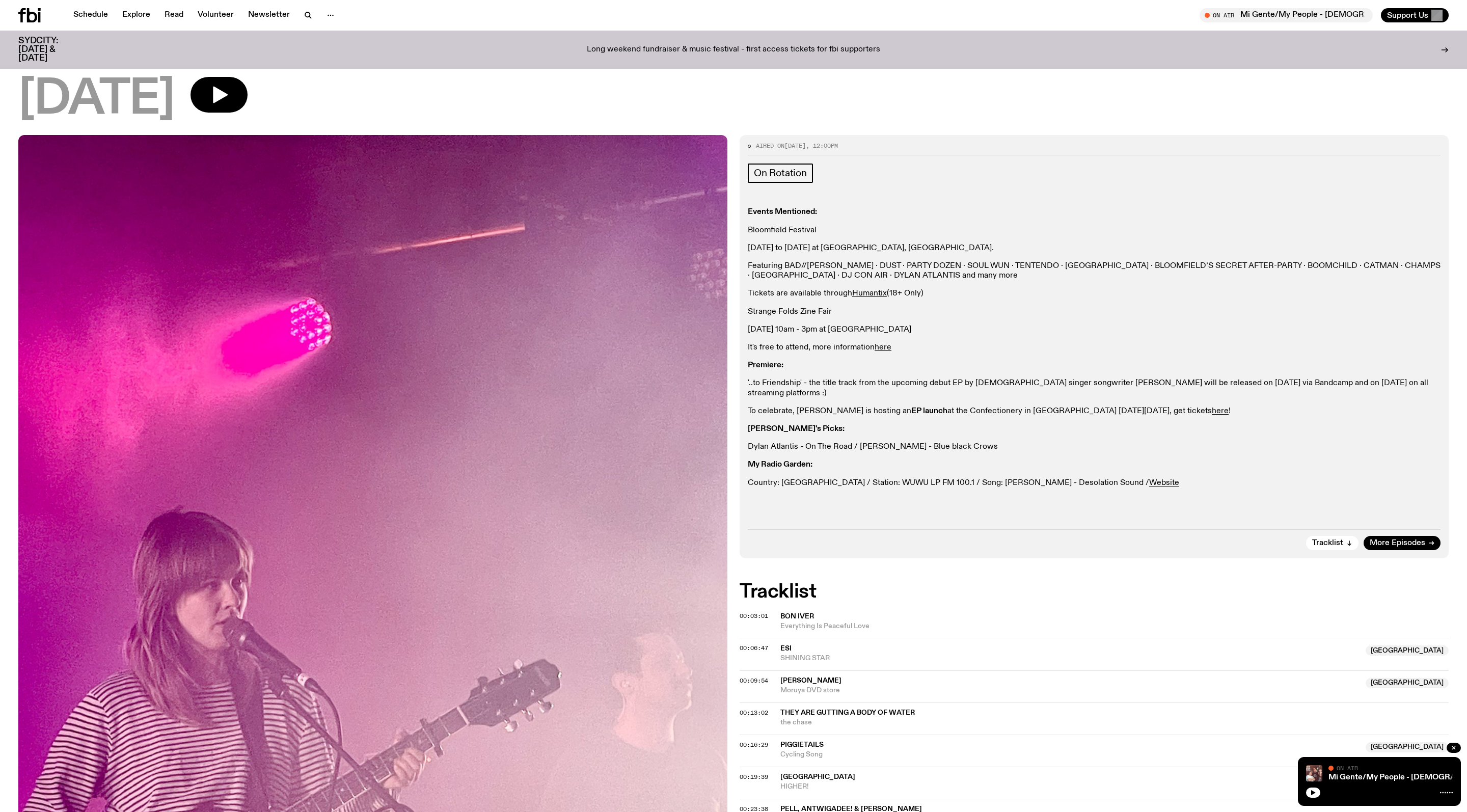
scroll to position [108, 0]
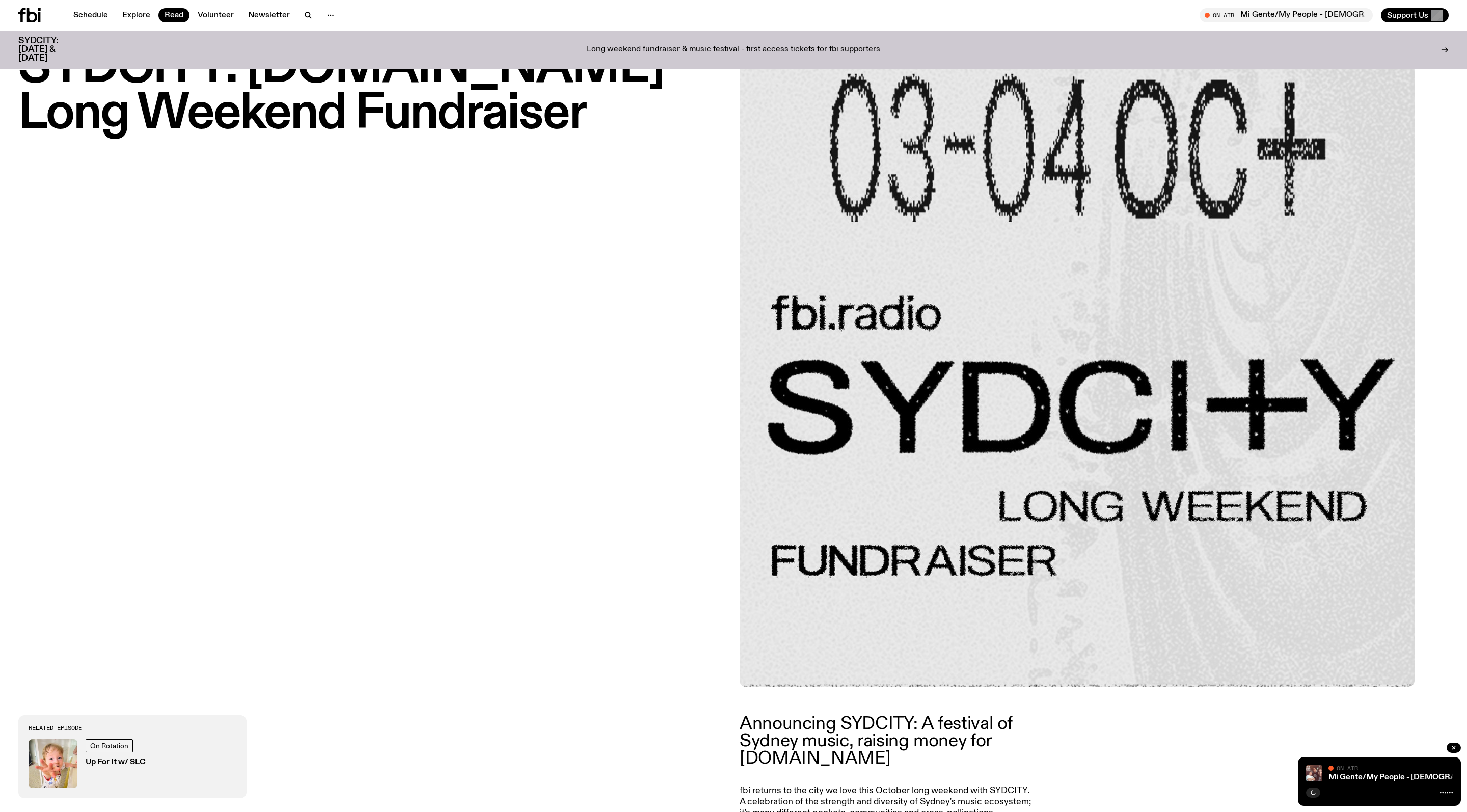
scroll to position [91, 0]
